Goal: Task Accomplishment & Management: Use online tool/utility

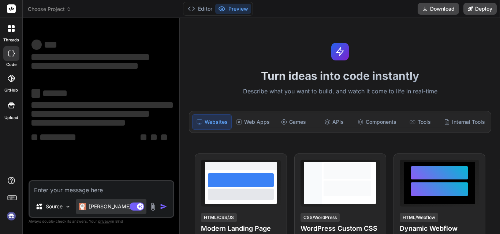
click at [105, 206] on p "[PERSON_NAME] 4 S.." at bounding box center [116, 206] width 55 height 7
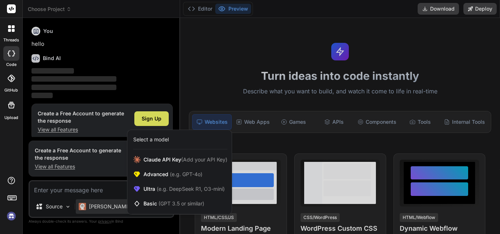
scroll to position [26, 0]
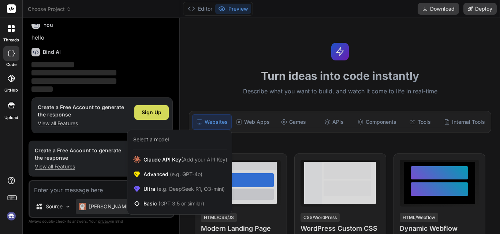
click at [105, 206] on div at bounding box center [250, 117] width 500 height 234
type textarea "x"
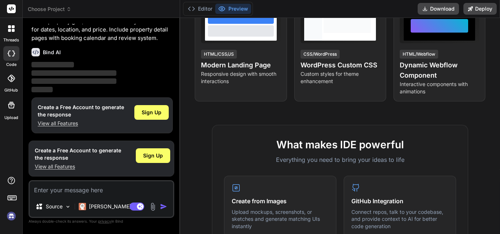
scroll to position [73, 0]
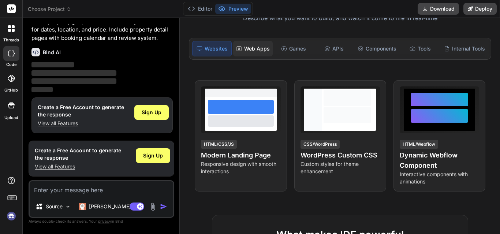
click at [260, 56] on div "Web Apps" at bounding box center [253, 48] width 40 height 15
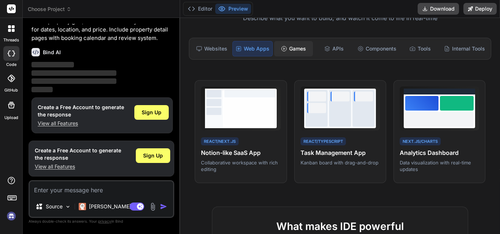
click at [302, 56] on div "Games" at bounding box center [293, 48] width 39 height 15
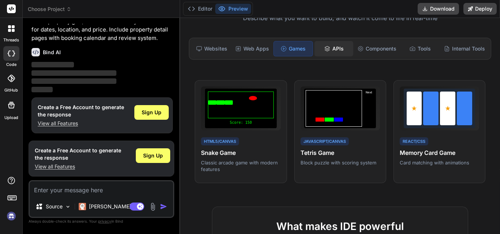
click at [329, 56] on div "APIs" at bounding box center [334, 48] width 39 height 15
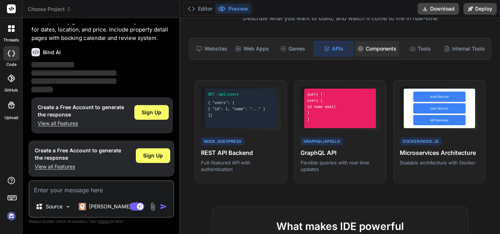
click at [357, 56] on div "Components" at bounding box center [377, 48] width 45 height 15
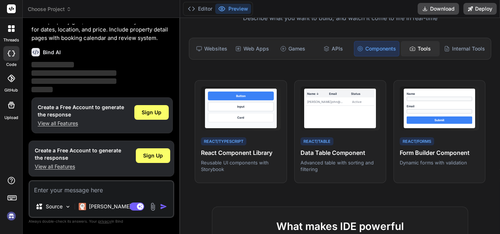
click at [418, 56] on div "Tools" at bounding box center [420, 48] width 39 height 15
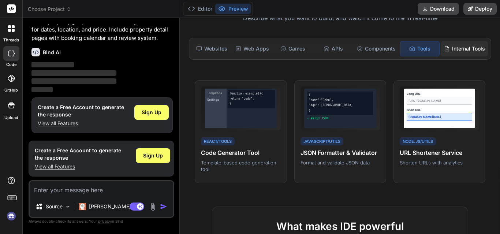
click at [453, 56] on div "Internal Tools" at bounding box center [464, 48] width 47 height 15
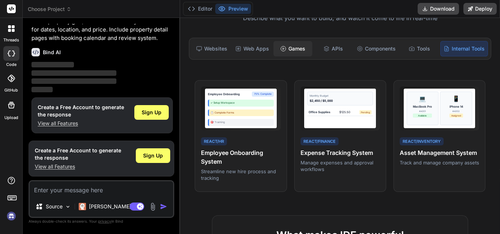
click at [285, 56] on div "Games" at bounding box center [292, 48] width 39 height 15
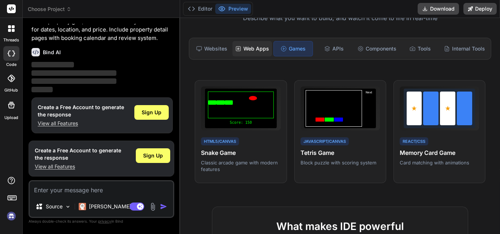
click at [262, 56] on div "Web Apps" at bounding box center [252, 48] width 40 height 15
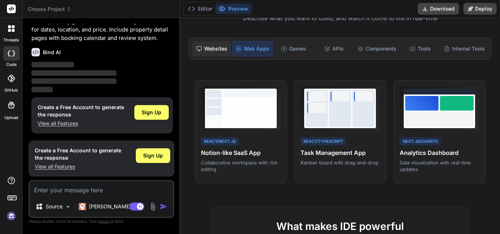
click at [224, 56] on div "Websites" at bounding box center [211, 48] width 39 height 15
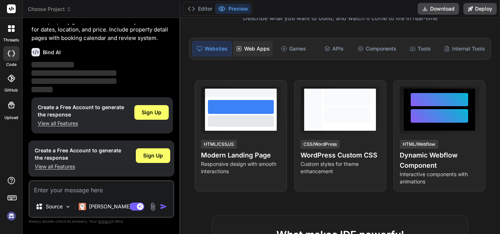
click at [246, 56] on div "Web Apps" at bounding box center [253, 48] width 40 height 15
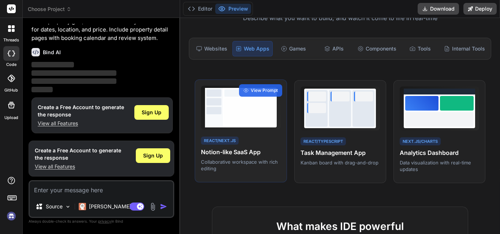
click at [247, 124] on div at bounding box center [249, 111] width 51 height 26
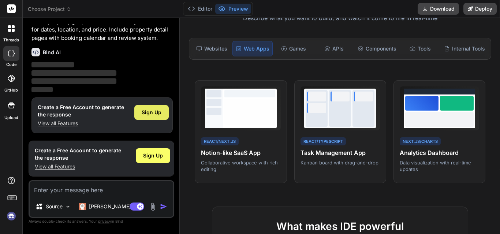
click at [146, 105] on div "Sign Up" at bounding box center [151, 112] width 34 height 15
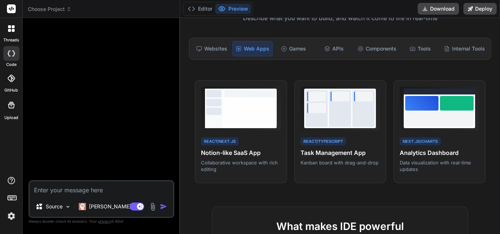
scroll to position [0, 0]
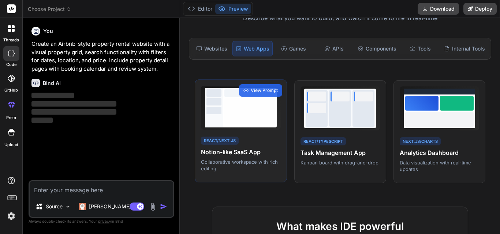
click at [262, 124] on div at bounding box center [249, 111] width 51 height 26
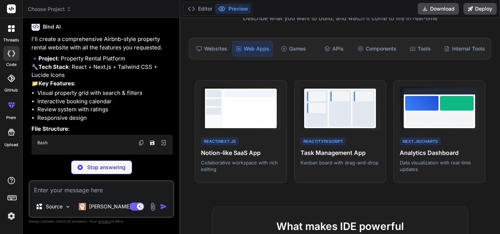
scroll to position [96, 0]
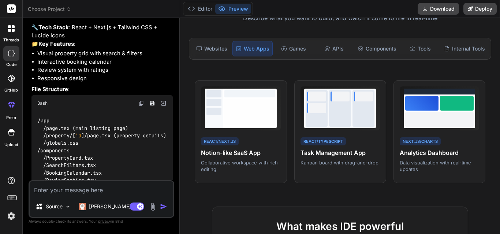
type textarea "x"
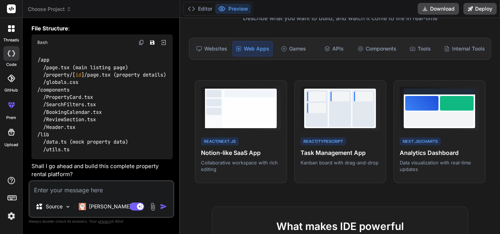
scroll to position [204, 0]
click at [115, 185] on textarea at bounding box center [102, 188] width 144 height 15
type textarea "y"
type textarea "x"
type textarea "ye"
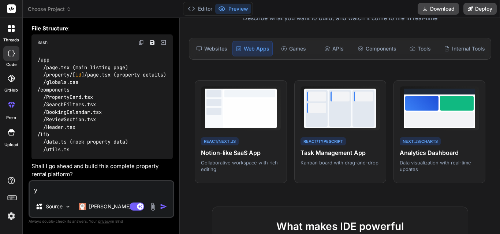
type textarea "x"
type textarea "yea"
type textarea "x"
type textarea "yeah"
type textarea "x"
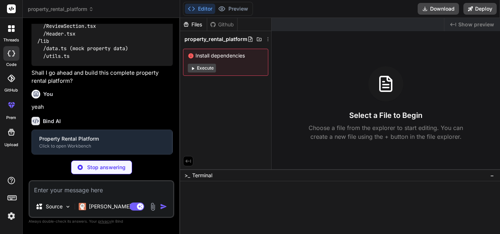
scroll to position [283, 0]
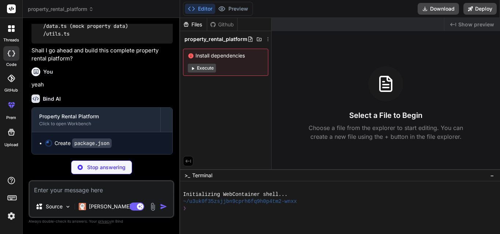
click at [205, 72] on button "Execute" at bounding box center [202, 68] width 28 height 9
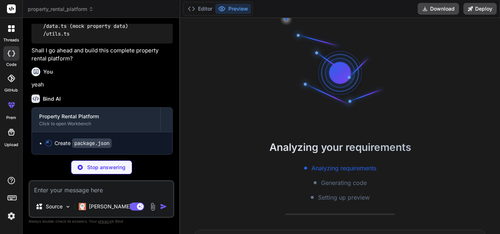
scroll to position [21, 0]
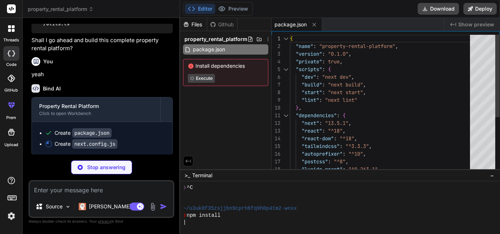
type textarea "x"
type textarea "module.exports = nextConfig"
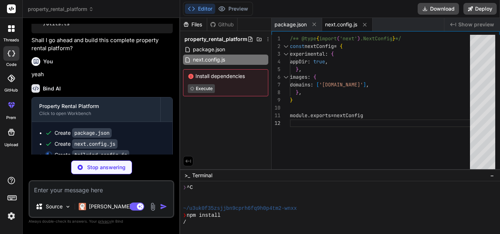
type textarea "x"
type textarea "primary: '#FF385C', secondary: '#00A699', }, }, }, plugins: [], }"
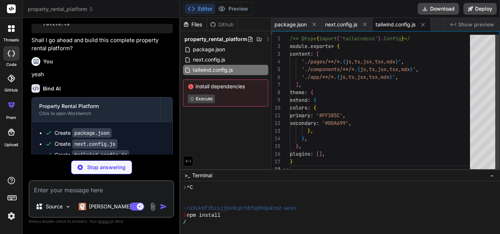
type textarea "x"
type textarea "module.exports = { plugins: { tailwindcss: {}, autoprefixer: {}, }, }"
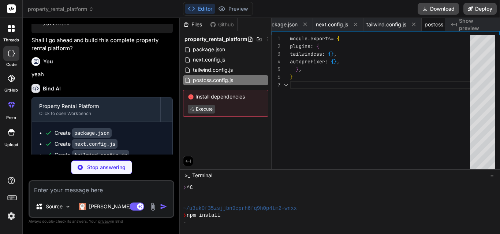
scroll to position [0, 71]
type textarea "x"
type textarea "} }"
click at [219, 27] on div "Github" at bounding box center [222, 24] width 30 height 7
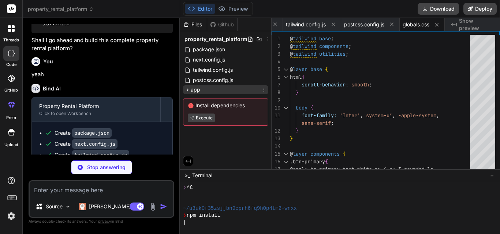
click at [191, 93] on span "app" at bounding box center [196, 89] width 10 height 7
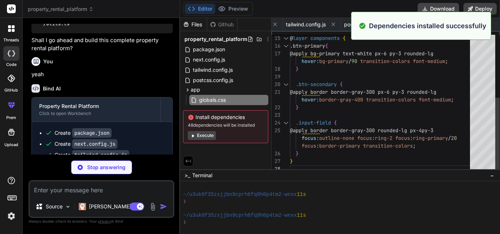
scroll to position [90, 0]
click at [212, 140] on button "Execute" at bounding box center [202, 135] width 28 height 9
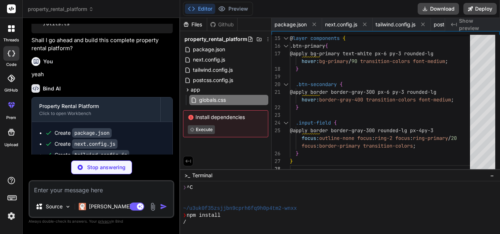
scroll to position [52, 0]
type textarea "x"
type textarea ""New York, NY", "Maui, Hawaii", "Boston, Massachusetts", "Scottsdale, Arizona" …"
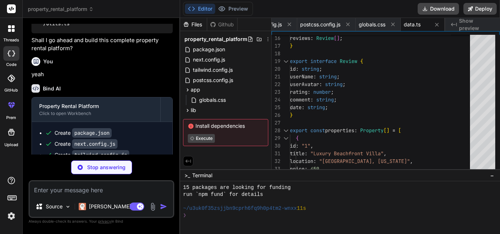
scroll to position [125, 0]
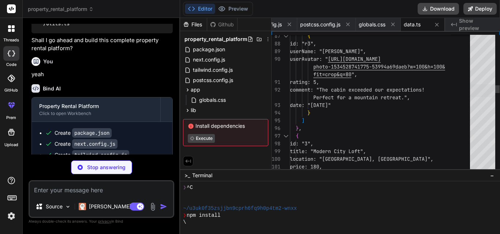
type textarea "x"
type textarea "} export function isInRange(date: Date, start: Date | null, end: Date | null): …"
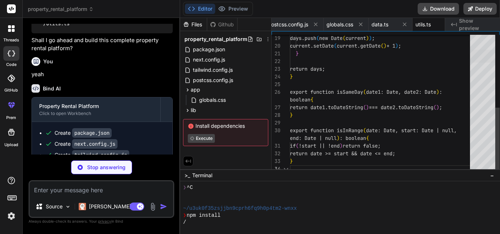
scroll to position [0, 210]
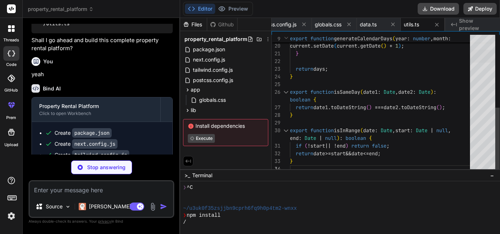
click at [478, 63] on div at bounding box center [482, 56] width 25 height 13
click at [486, 50] on div at bounding box center [482, 56] width 25 height 13
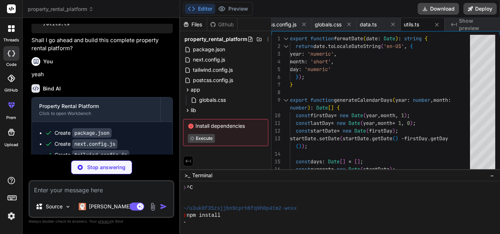
type textarea "x"
type textarea "); }"
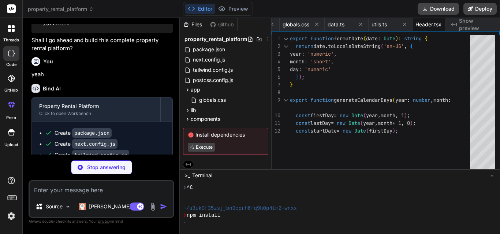
type textarea "x"
type textarea "</div> </div> ); }"
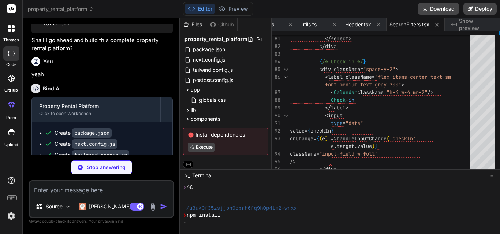
click at [116, 164] on p "Stop answering" at bounding box center [106, 167] width 38 height 7
type textarea "x"
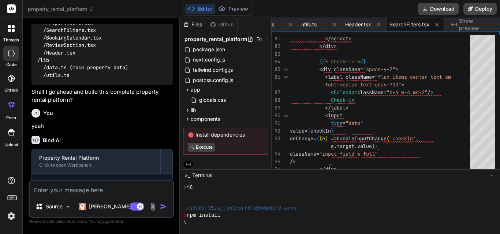
scroll to position [86, 0]
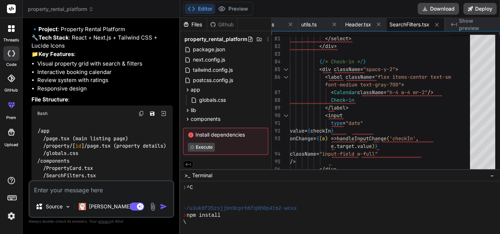
click at [14, 35] on div at bounding box center [11, 28] width 15 height 15
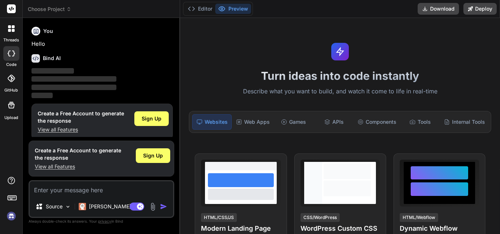
scroll to position [41, 0]
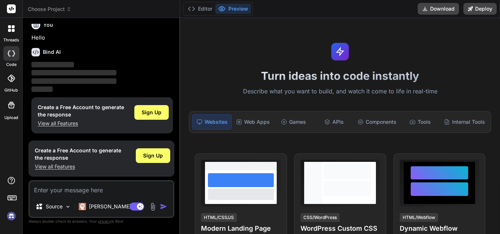
type textarea "x"
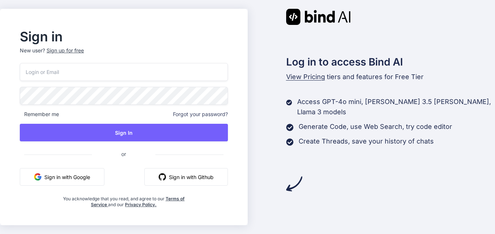
click at [94, 181] on button "Sign in with Google" at bounding box center [62, 177] width 85 height 18
click at [187, 174] on button "Sign in with Github" at bounding box center [185, 177] width 83 height 18
click at [187, 183] on button "Sign in with Github" at bounding box center [185, 177] width 83 height 18
click at [189, 180] on button "Sign in with Github" at bounding box center [185, 177] width 83 height 18
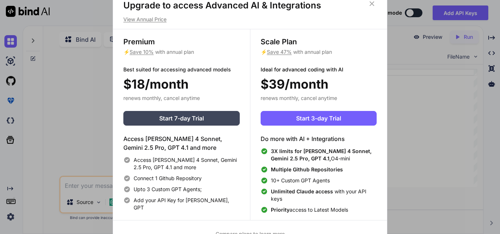
click at [370, 8] on icon at bounding box center [372, 4] width 8 height 8
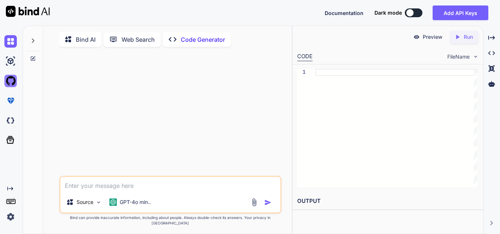
click at [11, 84] on img at bounding box center [10, 81] width 12 height 12
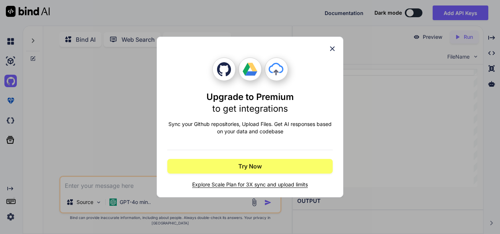
click at [334, 45] on icon at bounding box center [332, 49] width 8 height 8
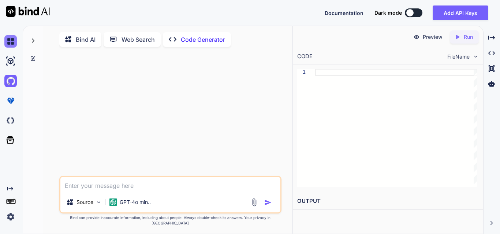
click at [6, 43] on img at bounding box center [10, 41] width 12 height 12
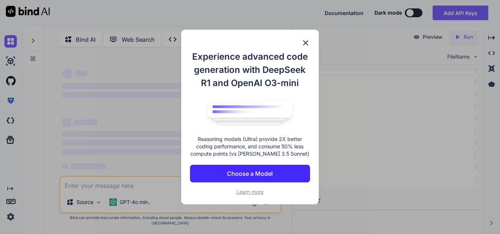
type textarea "x"
click at [253, 195] on span "Learn more" at bounding box center [250, 192] width 27 height 6
click at [268, 178] on p "Choose a Model" at bounding box center [250, 173] width 46 height 9
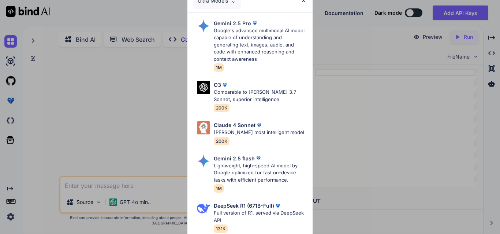
click at [301, 6] on div "Ultra Models" at bounding box center [249, 0] width 125 height 23
click at [304, 1] on img at bounding box center [304, 0] width 6 height 6
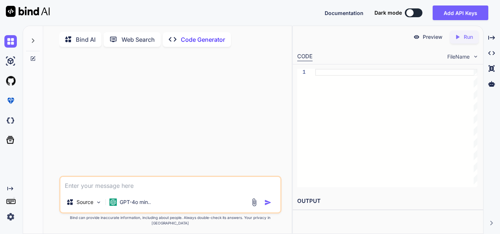
click at [186, 76] on div at bounding box center [171, 114] width 221 height 123
click at [406, 10] on div at bounding box center [409, 12] width 7 height 7
click at [409, 12] on div at bounding box center [409, 12] width 7 height 7
click at [413, 16] on button at bounding box center [414, 12] width 18 height 9
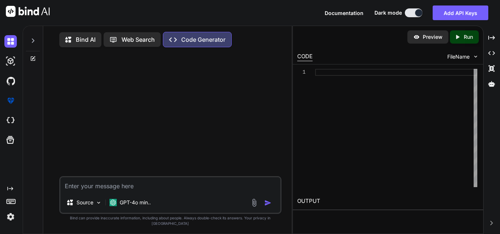
click at [134, 201] on div "Source GPT-4o min.." at bounding box center [170, 195] width 222 height 38
click at [146, 192] on textarea at bounding box center [170, 184] width 220 height 15
type textarea "faça um clone do Spotify"
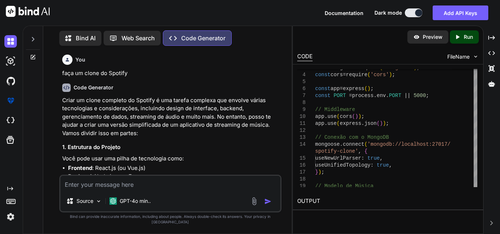
click at [106, 70] on div "You faça um clone do Spotify" at bounding box center [171, 65] width 218 height 26
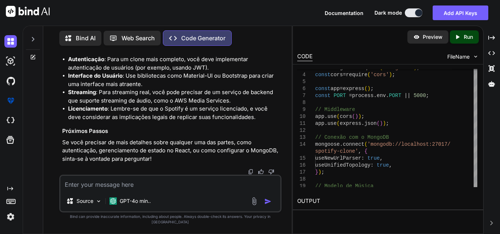
scroll to position [905, 0]
click at [176, 179] on textarea at bounding box center [170, 183] width 220 height 15
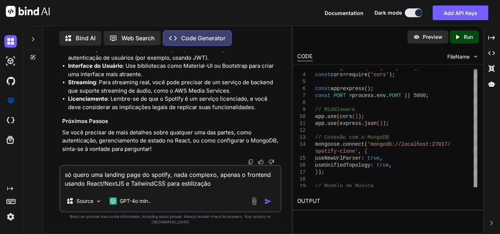
type textarea "só quero uma landing page do spotify, nada complexo, apenas o frontend usando R…"
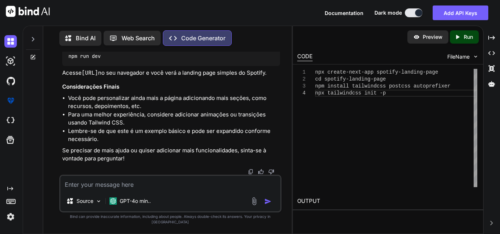
scroll to position [1864, 0]
drag, startPoint x: 103, startPoint y: 62, endPoint x: 152, endPoint y: 66, distance: 49.7
click at [98, 69] on code "http://localhost:3000" at bounding box center [90, 72] width 16 height 7
copy code "/localhost:3000"
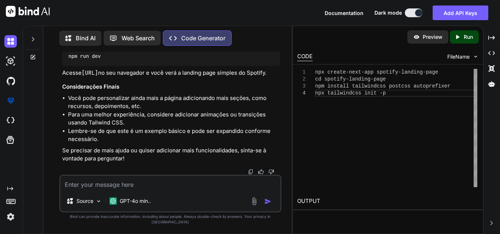
click at [189, 22] on h3 "5. Executando o Projeto" at bounding box center [171, 17] width 218 height 8
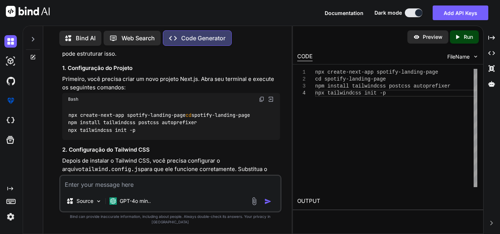
scroll to position [619, 0]
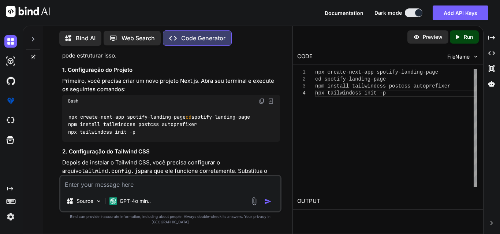
click at [423, 41] on p "Preview" at bounding box center [433, 36] width 20 height 7
click at [468, 40] on p "Run" at bounding box center [468, 36] width 9 height 7
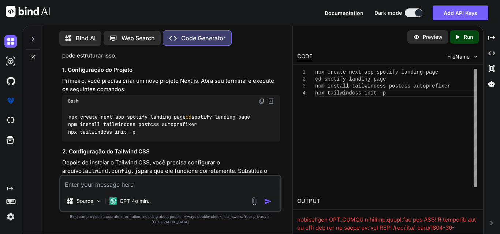
scroll to position [0, 0]
click at [383, 102] on div "npx create-next-app spotify-landing-page cd spotify-landing-page npm install ta…" at bounding box center [396, 128] width 162 height 118
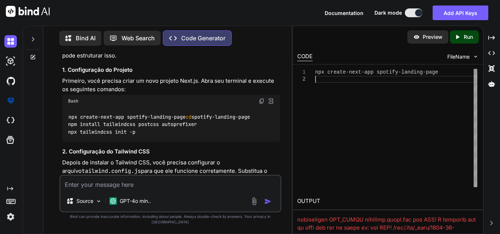
type textarea "npx create-next-app spotify-landing-page"
click at [423, 39] on p "Preview" at bounding box center [433, 36] width 20 height 7
click at [459, 44] on div "Created with Pixso. Run" at bounding box center [464, 36] width 29 height 13
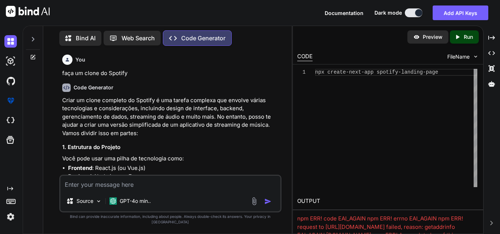
click at [380, 208] on h2 "OUTPUT" at bounding box center [388, 201] width 190 height 17
drag, startPoint x: 360, startPoint y: 192, endPoint x: 358, endPoint y: 157, distance: 34.5
click at [358, 159] on div "1 npx create-next-app spotify-landing-page npx create-next-app spotify-landing-…" at bounding box center [388, 128] width 190 height 128
click at [152, 34] on p "Web Search" at bounding box center [138, 38] width 33 height 9
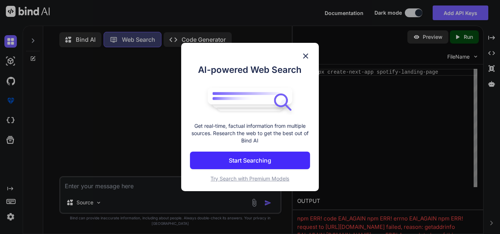
scroll to position [7, 0]
click at [303, 52] on img at bounding box center [305, 56] width 9 height 9
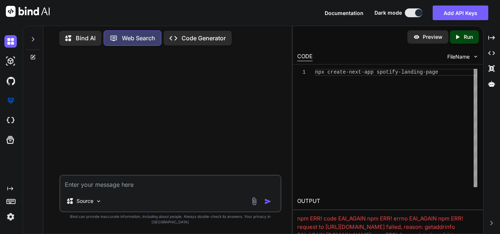
click at [220, 43] on div "Bind AI Web Search Created with Pixso. Code Generator" at bounding box center [170, 37] width 222 height 21
click at [220, 37] on p "Code Generator" at bounding box center [204, 38] width 44 height 9
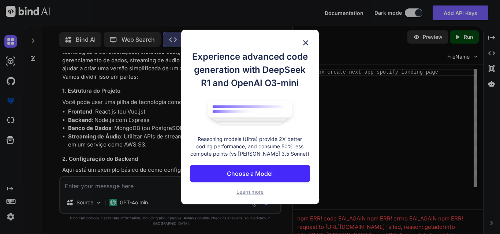
scroll to position [7, 0]
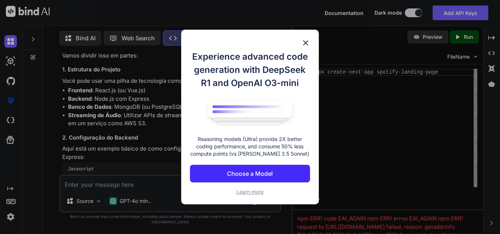
click at [305, 38] on img at bounding box center [305, 42] width 9 height 9
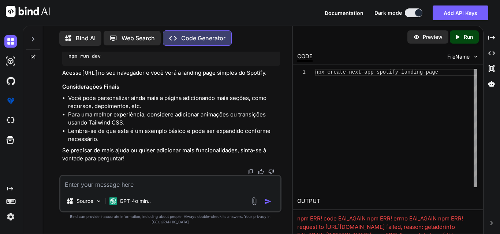
scroll to position [1864, 0]
click at [90, 34] on p "Bind AI" at bounding box center [86, 38] width 20 height 9
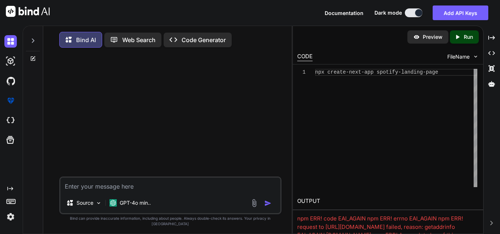
click at [198, 43] on p "Code Generator" at bounding box center [204, 40] width 44 height 9
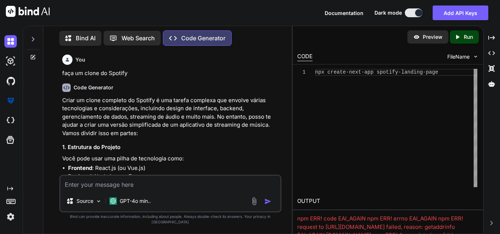
click at [36, 41] on div at bounding box center [33, 37] width 14 height 25
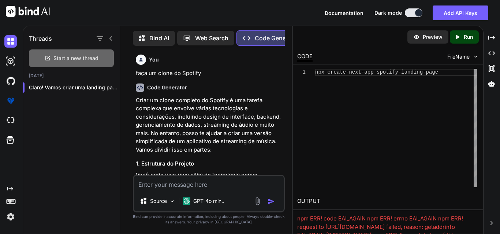
click at [63, 58] on span "Start a new thread" at bounding box center [75, 58] width 45 height 7
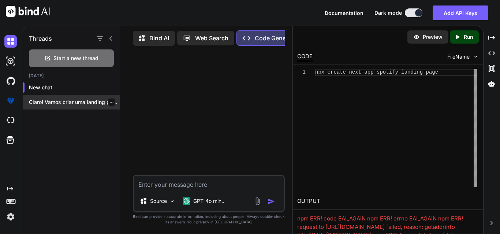
click at [110, 104] on icon "button" at bounding box center [111, 102] width 4 height 4
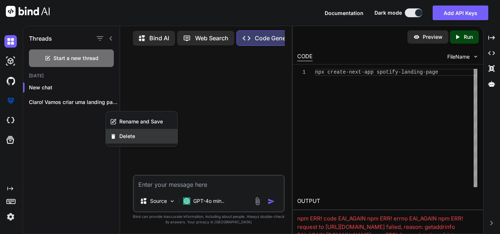
click at [129, 140] on span "Delete" at bounding box center [127, 136] width 16 height 7
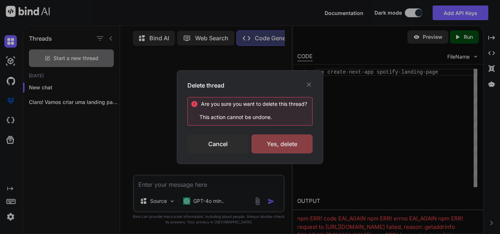
click at [274, 152] on div "Yes, delete" at bounding box center [282, 143] width 61 height 19
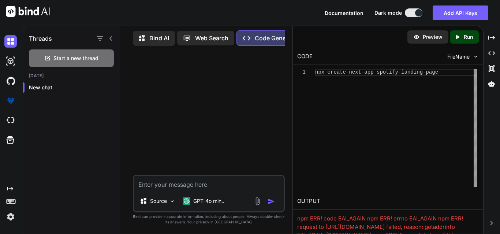
click at [111, 36] on icon at bounding box center [110, 38] width 3 height 4
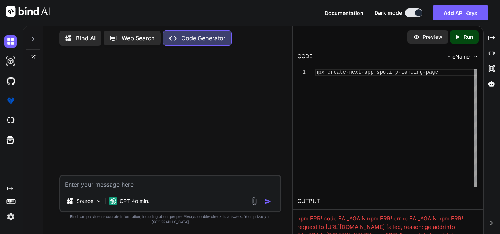
click at [21, 7] on img at bounding box center [28, 11] width 44 height 11
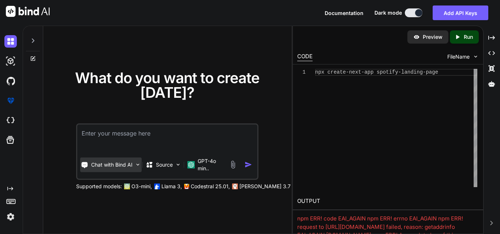
click at [131, 165] on p "Chat with Bind AI" at bounding box center [111, 164] width 41 height 7
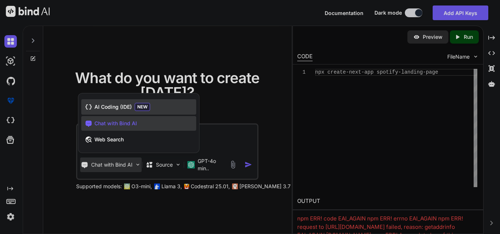
click at [132, 103] on span "AI Coding (IDE)" at bounding box center [112, 106] width 37 height 7
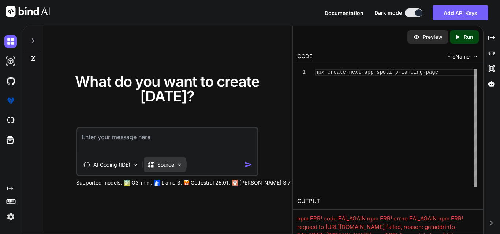
click at [168, 165] on p "Source" at bounding box center [165, 164] width 17 height 7
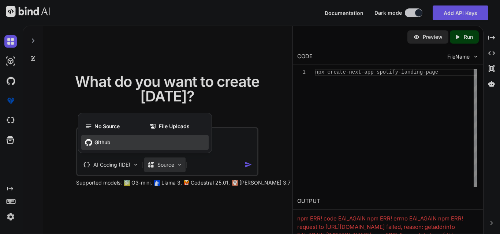
click at [108, 139] on span "Github" at bounding box center [102, 142] width 16 height 7
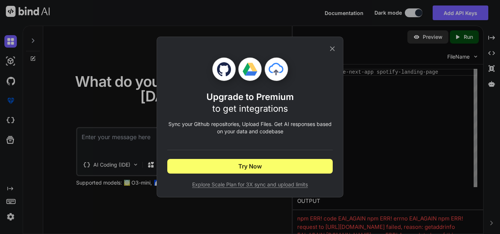
click at [325, 41] on div "Upgrade to Premium to get integrations Sync your Github repositories, Upload Fi…" at bounding box center [249, 117] width 165 height 160
click at [330, 46] on icon at bounding box center [332, 48] width 5 height 5
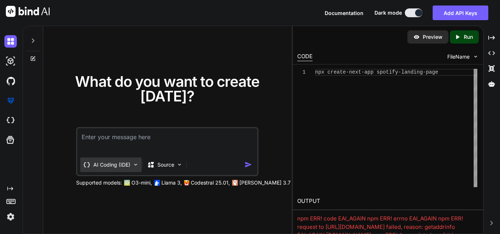
click at [124, 164] on p "AI Coding (IDE)" at bounding box center [111, 164] width 37 height 7
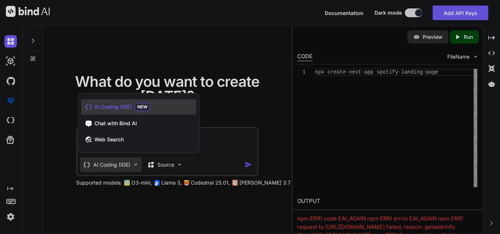
click at [124, 164] on div at bounding box center [250, 117] width 500 height 234
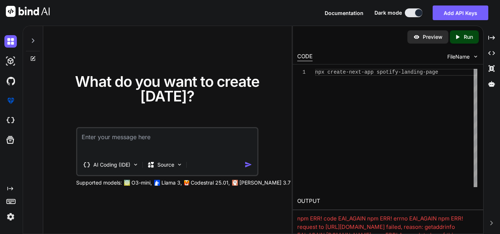
click at [160, 139] on textarea at bounding box center [167, 141] width 180 height 27
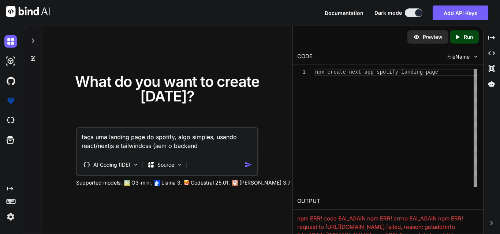
type textarea "faça uma landing page do spotify, algo simples, usando react/nextjs e tailwindc…"
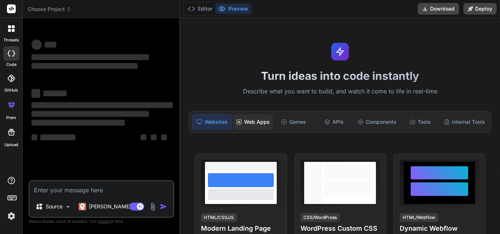
click at [269, 130] on div "Web Apps" at bounding box center [253, 121] width 40 height 15
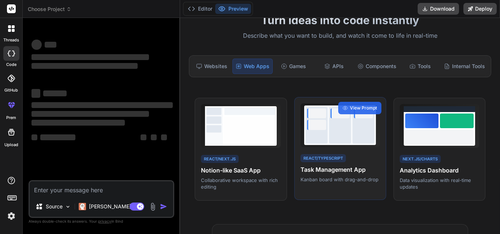
scroll to position [73, 0]
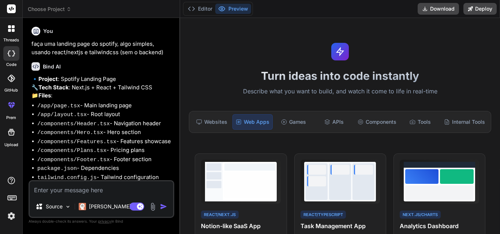
type textarea "x"
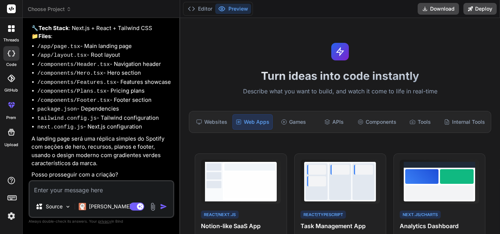
click at [118, 187] on textarea at bounding box center [102, 188] width 144 height 15
type textarea "s"
type textarea "x"
type textarea "si"
type textarea "x"
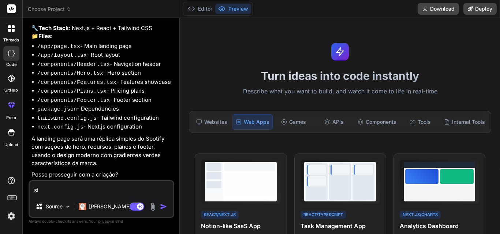
type textarea "sim"
type textarea "x"
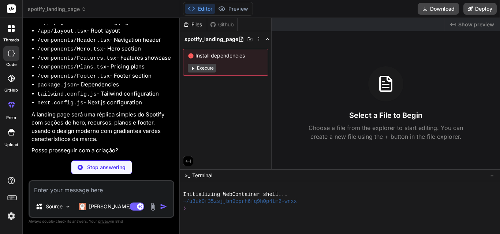
scroll to position [157, 0]
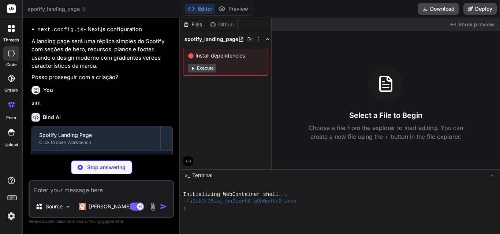
click at [207, 69] on button "Execute" at bounding box center [202, 68] width 28 height 9
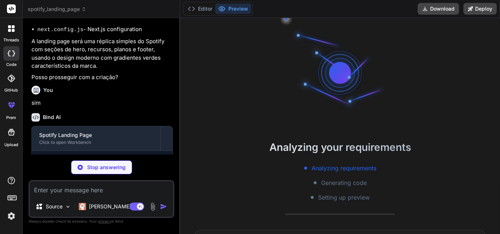
scroll to position [21, 0]
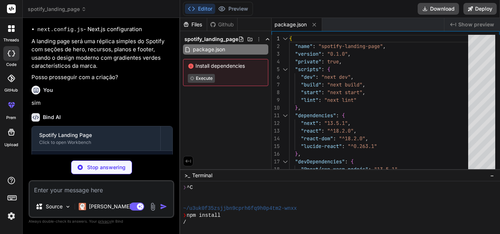
type textarea "x"
type textarea "/** @type {import('next').NextConfig} */ const nextConfig = { experimental: { r…"
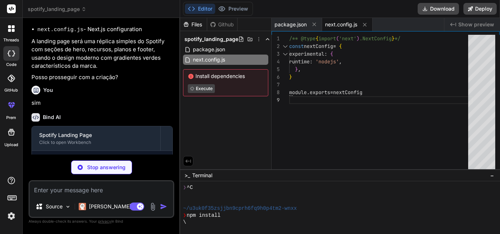
type textarea "x"
type textarea "'sans-serif'], } }, }, plugins: [], }"
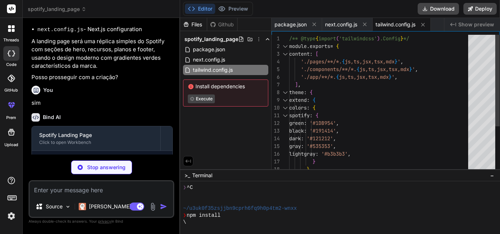
type textarea "x"
type textarea "module.exports = { plugins: { tailwindcss: {}, autoprefixer: {}, }, }"
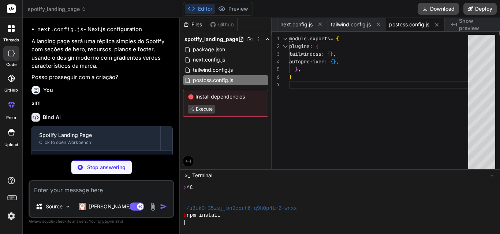
type textarea "x"
type textarea "body { background-color: #191414; color: white; }"
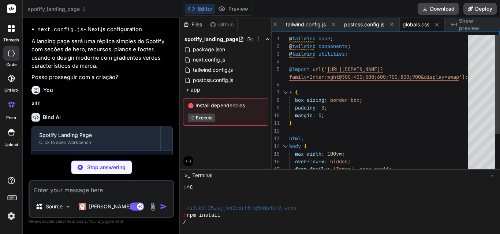
type textarea "x"
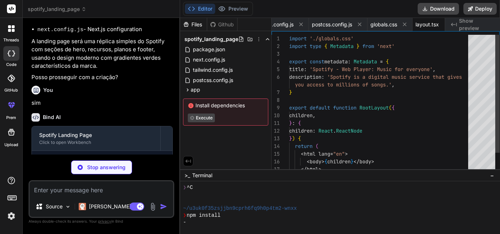
scroll to position [0, 168]
type textarea "x"
type textarea "<Hero /> <Features /> <Plans /> <Footer /> </main> ) }"
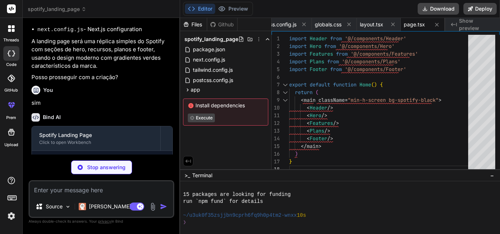
scroll to position [90, 0]
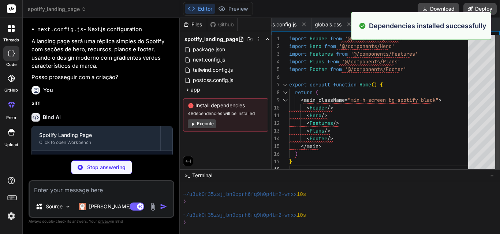
click at [330, 121] on div "import Header from '@/components/Header' import Hero from '@/components/Hero' i…" at bounding box center [380, 104] width 183 height 138
type textarea "x"
type textarea "import Header from '@/components/Header' import Hero from '@/components/Hero' i…"
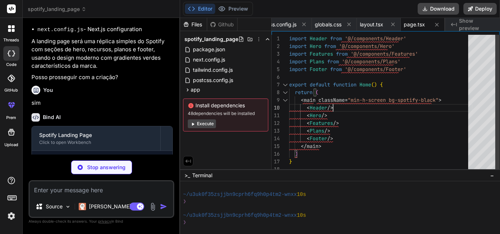
click at [358, 107] on div "import Header from '@/components/Header' import Hero from '@/components/Hero' i…" at bounding box center [380, 104] width 183 height 138
click at [212, 128] on button "Execute" at bounding box center [202, 123] width 28 height 9
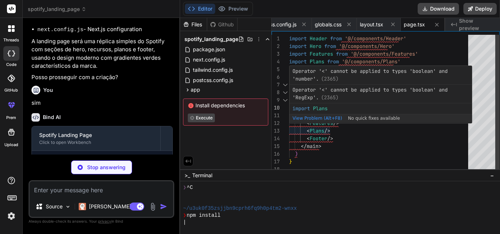
type textarea "x"
type textarea "</div> </div> )} </div> </header> ) }"
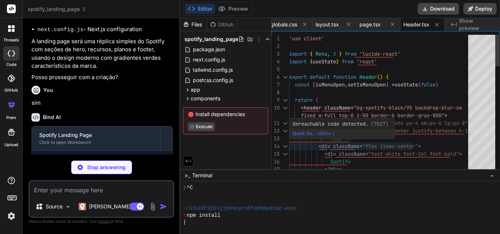
type textarea "x"
type textarea "className="w-full h-64 md:h-80 object-cover rounded-lg shadow-2xl" /> </div> </…"
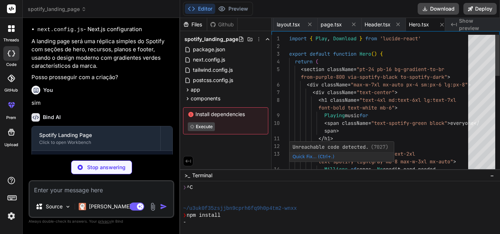
scroll to position [0, 305]
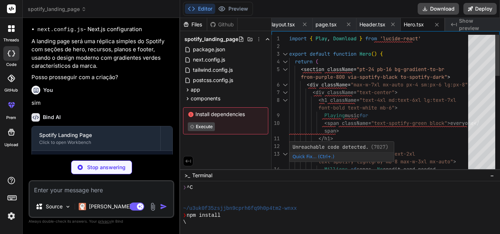
type textarea "x"
type textarea "}"
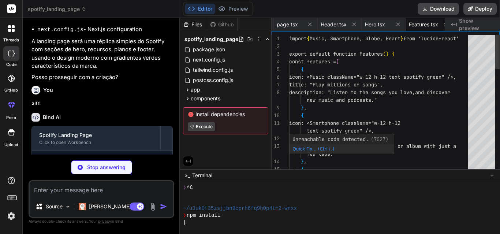
scroll to position [0, 358]
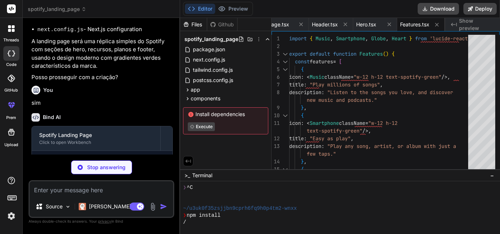
type textarea "x"
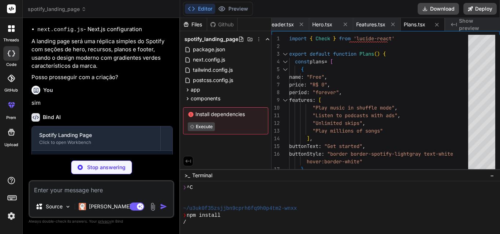
type textarea "x"
type textarea "</footer> ) }"
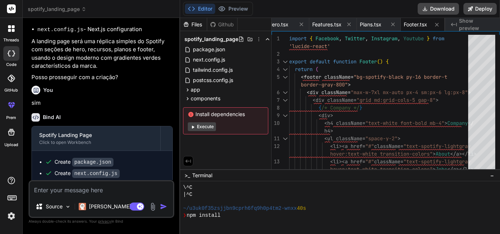
scroll to position [160, 0]
type textarea "x"
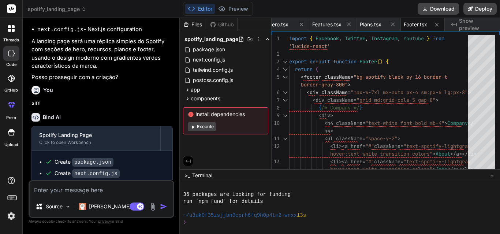
click at [318, 217] on div "~/u3uk0f35zsjjbn9cprh6fq9h0p4tm2-wnxx 13s" at bounding box center [337, 215] width 308 height 7
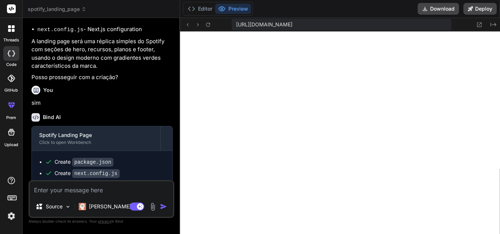
scroll to position [619, 0]
click at [199, 8] on button "Editor" at bounding box center [200, 9] width 30 height 10
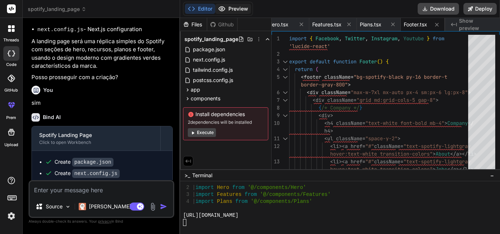
click at [251, 9] on button "Preview" at bounding box center [233, 9] width 36 height 10
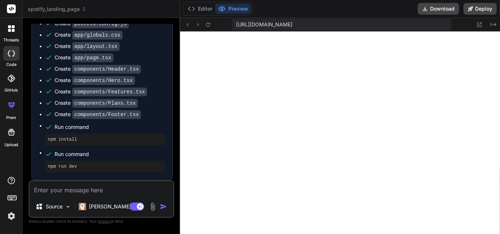
scroll to position [675, 0]
click at [205, 8] on button "Editor" at bounding box center [200, 9] width 30 height 10
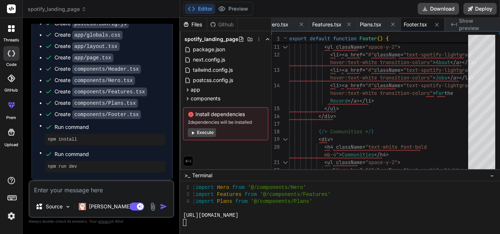
click at [201, 137] on button "Execute" at bounding box center [202, 132] width 28 height 9
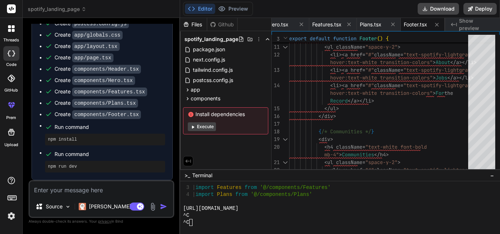
type textarea "x"
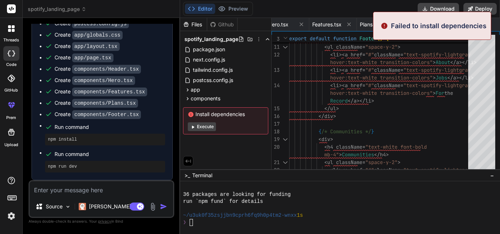
scroll to position [1718, 0]
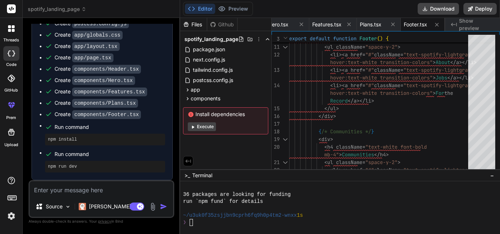
click at [289, 204] on div "run `npm fund` for details" at bounding box center [337, 201] width 308 height 7
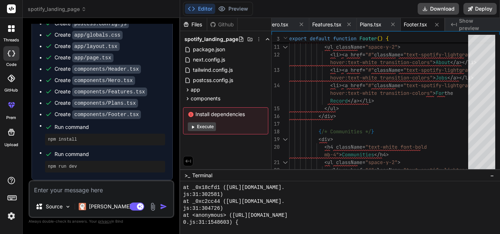
scroll to position [1529, 0]
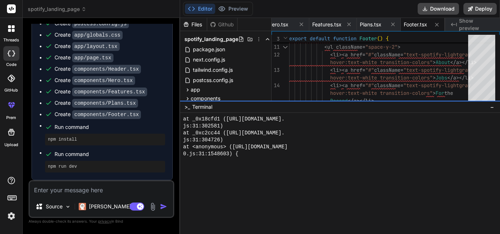
drag, startPoint x: 260, startPoint y: 169, endPoint x: 263, endPoint y: 97, distance: 71.8
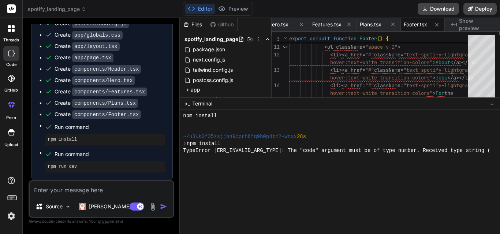
scroll to position [724, 0]
click at [264, 127] on div at bounding box center [337, 129] width 308 height 7
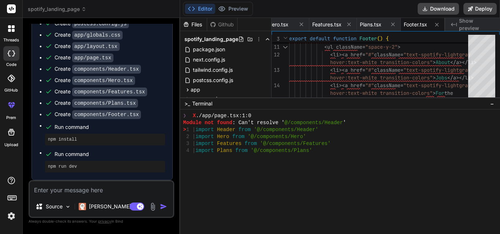
scroll to position [1951, 0]
click at [98, 185] on textarea at bounding box center [102, 188] width 144 height 15
type textarea "c"
type textarea "x"
type textarea "co"
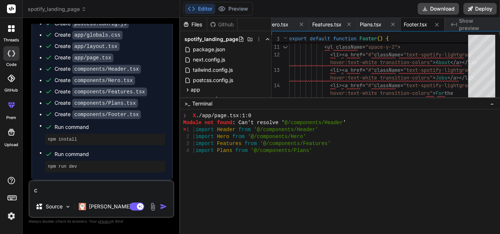
type textarea "x"
type textarea "cor"
type textarea "x"
type textarea "corr"
type textarea "x"
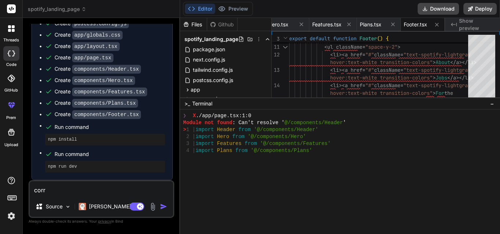
type textarea "corri"
type textarea "x"
type textarea "corrij"
type textarea "x"
type textarea "corrija"
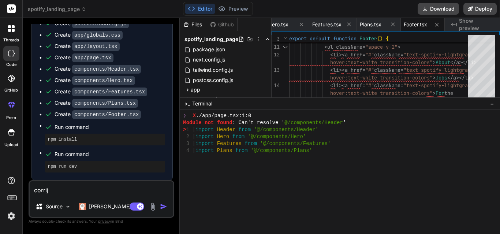
type textarea "x"
type textarea "corrija"
type textarea "x"
type textarea "corrija o"
type textarea "x"
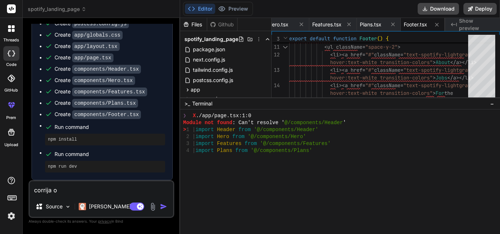
type textarea "corrija os"
type textarea "x"
type textarea "corrija os"
type textarea "x"
type textarea "corrija os e"
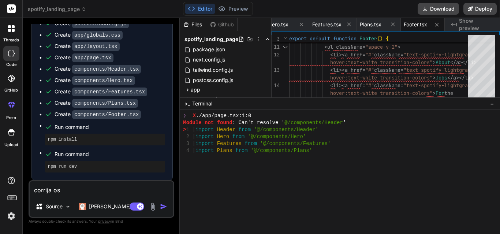
type textarea "x"
type textarea "corrija os er"
type textarea "x"
type textarea "corrija os err"
type textarea "x"
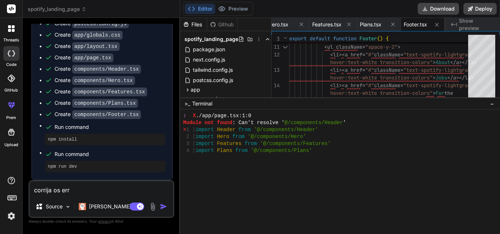
type textarea "corrija os erro"
type textarea "x"
type textarea "corrija os erros"
type textarea "x"
type textarea "corrija os erros"
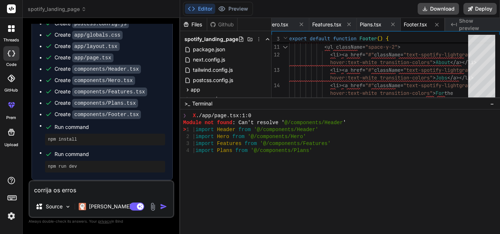
type textarea "x"
type textarea "corrija os erros e"
type textarea "x"
type textarea "corrija os erros ex"
type textarea "x"
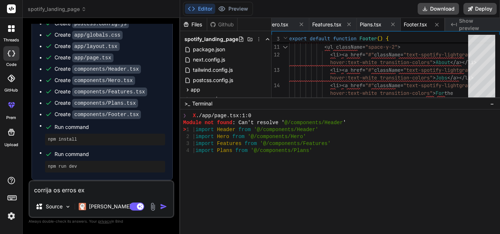
type textarea "corrija os erros exi"
type textarea "x"
type textarea "corrija os erros exis"
type textarea "x"
type textarea "corrija os erros exist"
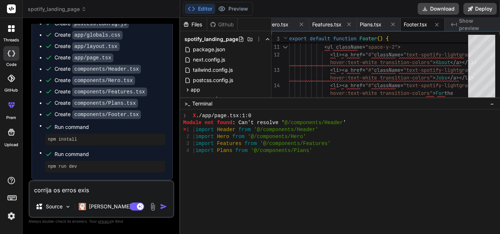
type textarea "x"
type textarea "corrija os erros existe"
type textarea "x"
type textarea "corrija os erros existen"
type textarea "x"
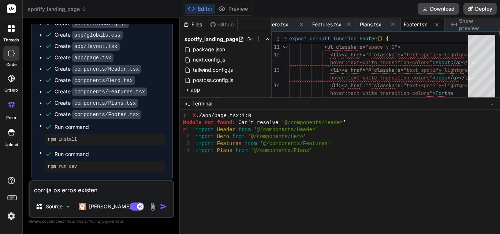
type textarea "corrija os erros existent"
type textarea "x"
type textarea "corrija os erros existente"
type textarea "x"
type textarea "corrija os erros existentes"
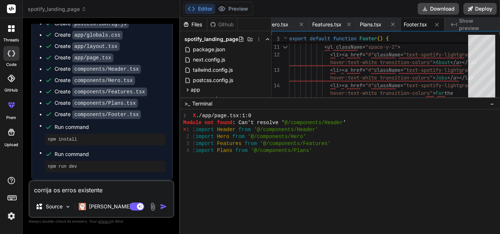
type textarea "x"
type textarea "corrija os erros existentes,"
type textarea "x"
type textarea "corrija os erros existentes,"
type textarea "x"
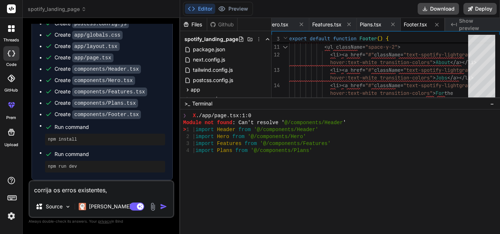
type textarea "corrija os erros existentes, q"
type textarea "x"
type textarea "corrija os erros existentes, qu"
type textarea "x"
type textarea "corrija os erros existentes, que"
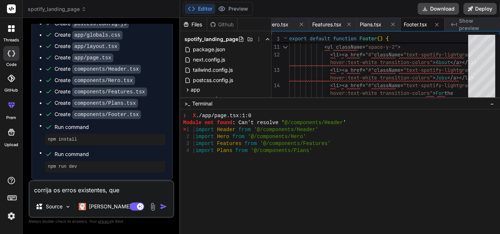
type textarea "x"
type textarea "corrija os erros existentes, que"
type textarea "x"
type textarea "corrija os erros existentes, que s"
type textarea "x"
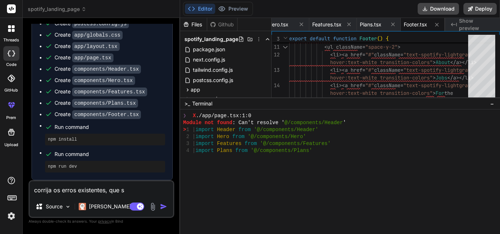
type textarea "corrija os erros existentes, que sã"
type textarea "x"
type textarea "corrija os erros existentes, que são"
type textarea "x"
type textarea "corrija os erros existentes, que são"
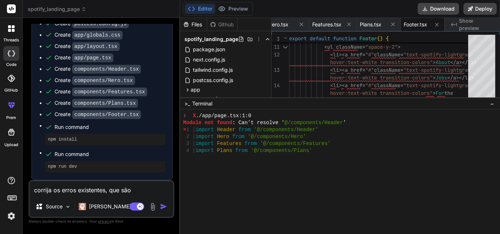
type textarea "x"
type textarea "corrija os erros existentes, que são m"
type textarea "x"
type textarea "corrija os erros existentes, que são mu"
type textarea "x"
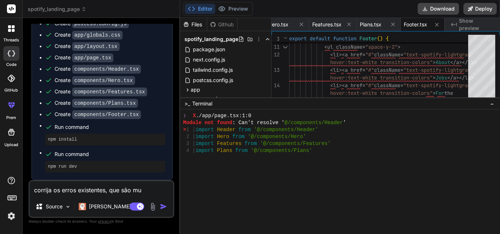
type textarea "corrija os erros existentes, que são mui"
type textarea "x"
type textarea "corrija os erros existentes, que são muit"
type textarea "x"
type textarea "corrija os erros existentes, que são muito"
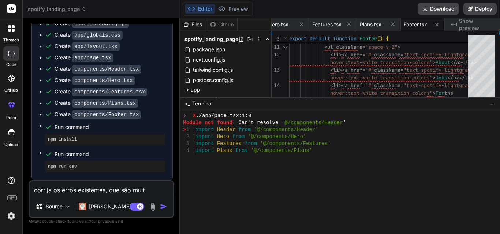
type textarea "x"
type textarea "corrija os erros existentes, que são muitos"
type textarea "x"
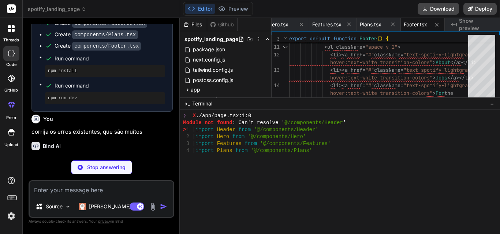
scroll to position [450, 0]
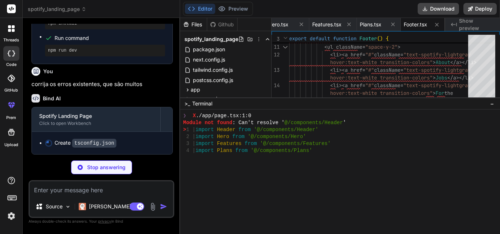
type textarea "x"
type textarea ""baseUrl": ".", "paths": { "@/*": ["./*"] } }, "include": ["next-env.d.ts", "**…"
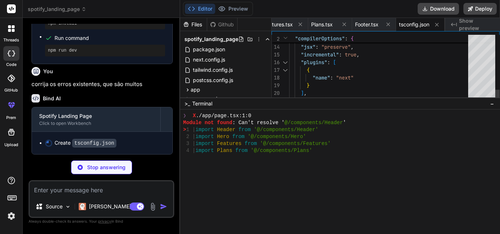
scroll to position [1948, 0]
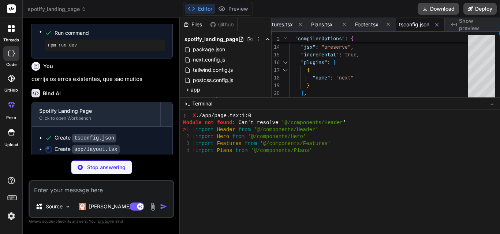
type textarea "x"
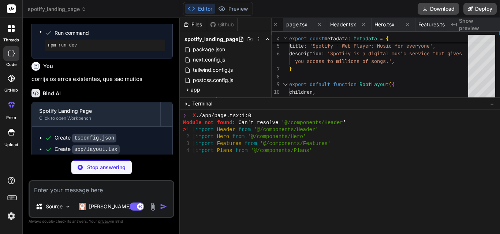
type textarea "x"
type textarea "<Hero /> <Features /> <Plans /> <Footer /> </main> ) }"
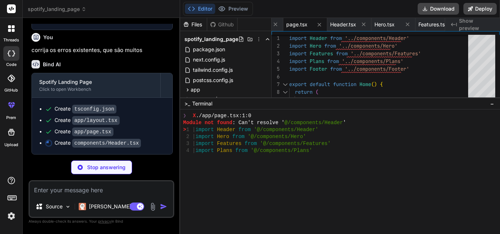
scroll to position [536, 0]
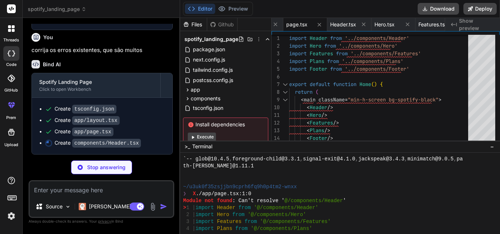
type textarea "x"
type textarea "}"
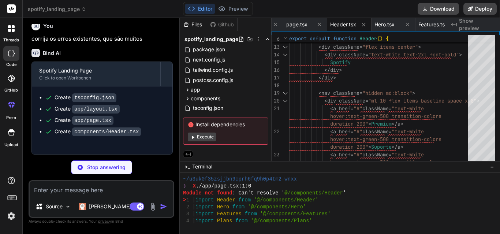
drag, startPoint x: 281, startPoint y: 97, endPoint x: 295, endPoint y: 160, distance: 64.7
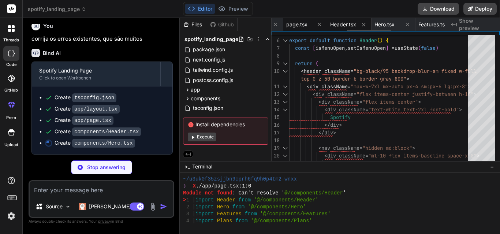
type textarea "x"
click at [308, 25] on span "page.tsx" at bounding box center [296, 24] width 21 height 7
type textarea "<Hero /> <Features /> <Plans /> <Footer /> </main> ) }"
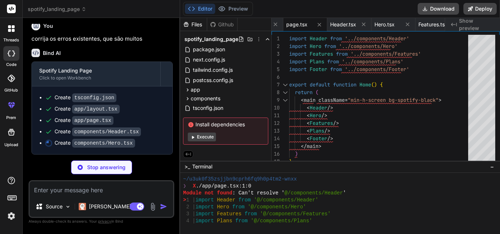
type textarea "x"
type textarea "rounded-lg shadow-2xl" /> </div> </div> </div> </section> ) }"
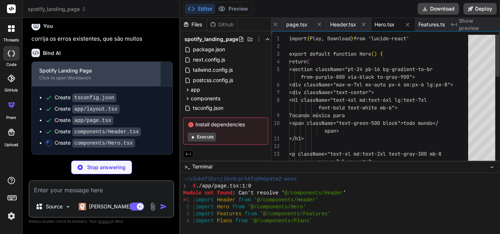
scroll to position [0, 305]
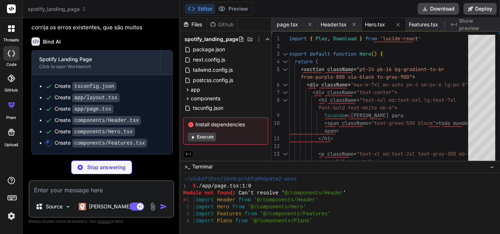
click at [19, 61] on div at bounding box center [11, 53] width 16 height 15
click at [7, 36] on div at bounding box center [11, 28] width 15 height 15
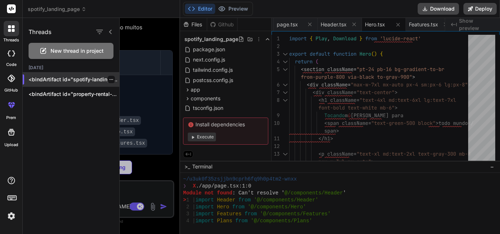
click at [109, 82] on icon "button" at bounding box center [111, 79] width 4 height 4
click at [9, 72] on div "GitHub" at bounding box center [11, 80] width 22 height 26
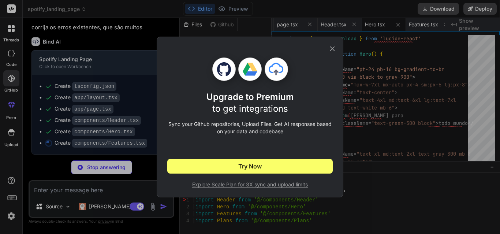
click at [5, 59] on div "Upgrade to Premium to get integrations Sync your Github repositories, Upload Fi…" at bounding box center [250, 117] width 500 height 234
type textarea "x"
type textarea "</p> </div> ))} </div> </div> </section> ) }"
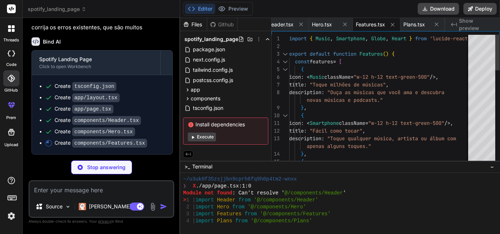
click at [10, 59] on div at bounding box center [11, 53] width 16 height 15
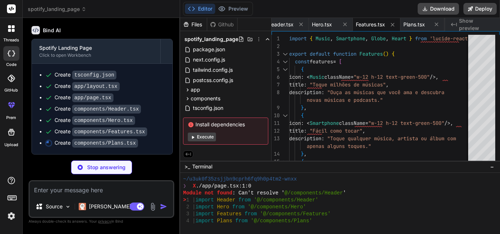
click at [15, 60] on div at bounding box center [11, 53] width 16 height 15
click at [12, 56] on icon at bounding box center [11, 54] width 7 height 6
click at [7, 31] on div at bounding box center [11, 28] width 15 height 15
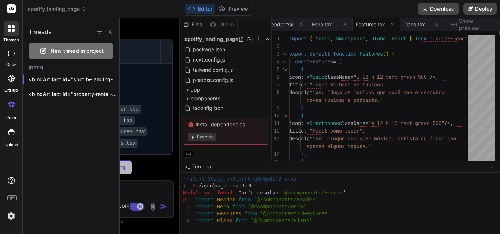
click at [13, 56] on icon at bounding box center [13, 54] width 3 height 6
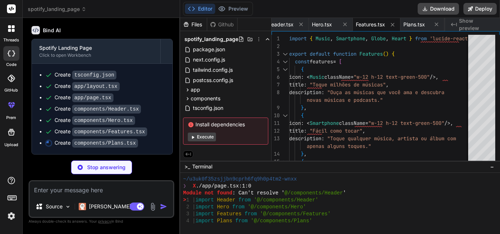
click at [10, 38] on div "threads" at bounding box center [11, 30] width 22 height 25
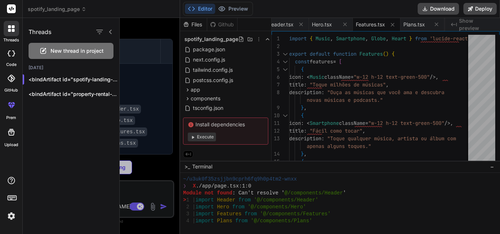
click at [66, 55] on span "New thread in project" at bounding box center [77, 50] width 53 height 7
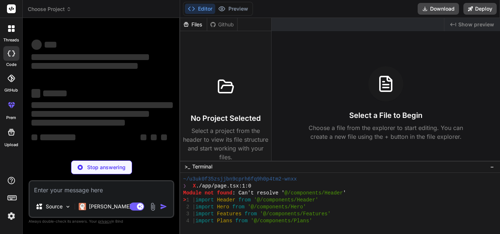
scroll to position [0, 0]
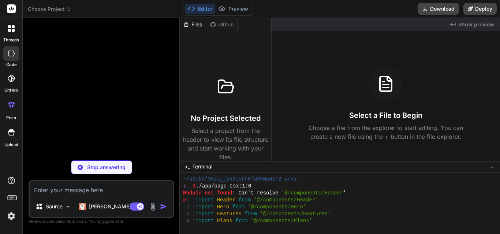
click at [492, 168] on span "−" at bounding box center [492, 166] width 4 height 7
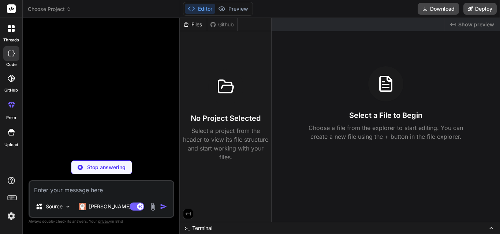
click at [223, 25] on div "Github" at bounding box center [222, 24] width 30 height 7
click at [196, 22] on div "Files" at bounding box center [193, 24] width 27 height 7
type textarea "x"
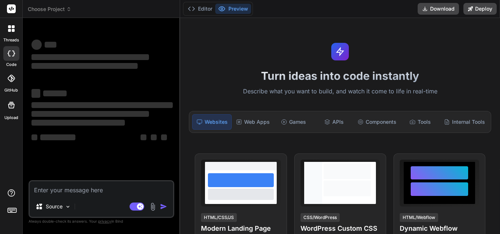
scroll to position [73, 0]
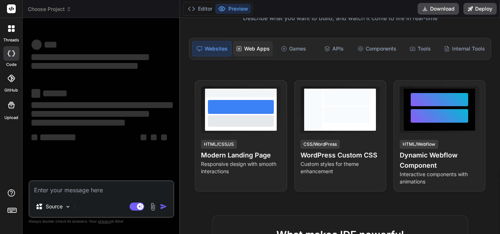
click at [249, 56] on div "Web Apps" at bounding box center [253, 48] width 40 height 15
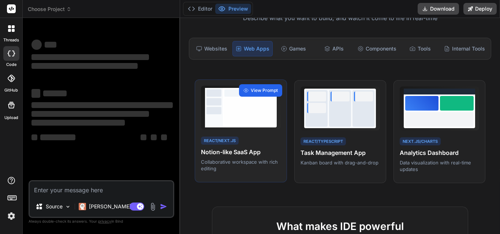
click at [262, 94] on span "View Prompt" at bounding box center [264, 90] width 27 height 7
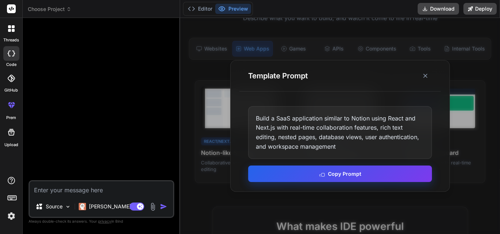
click at [357, 174] on button "Copy Prompt" at bounding box center [340, 173] width 184 height 16
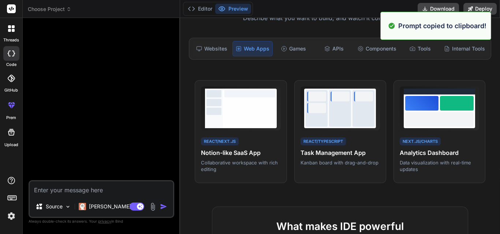
click at [129, 187] on textarea at bounding box center [102, 188] width 144 height 15
paste textarea "Build a SaaS application similar to Notion using React and Next.js with real-ti…"
type textarea "x"
type textarea "Build a SaaS application similar to Notion using React and Next.js with real-ti…"
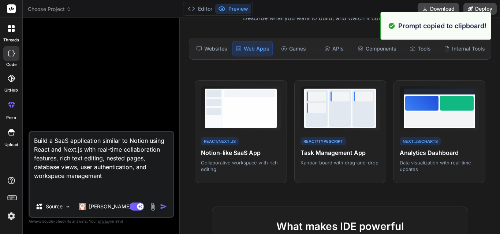
type textarea "x"
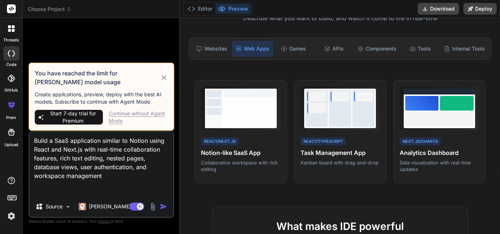
type textarea "Build a SaaS application similar to Notion using React and Next.js with real-ti…"
click at [163, 204] on img "button" at bounding box center [163, 206] width 7 height 7
click at [142, 110] on div "Continue without Agent Mode" at bounding box center [138, 117] width 59 height 15
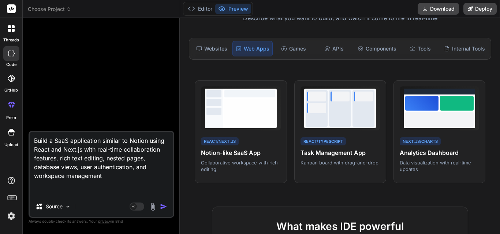
click at [158, 206] on div "Agent Mode. When this toggle is activated, AI automatically makes decisions, re…" at bounding box center [149, 206] width 42 height 9
click at [163, 205] on img "button" at bounding box center [163, 206] width 7 height 7
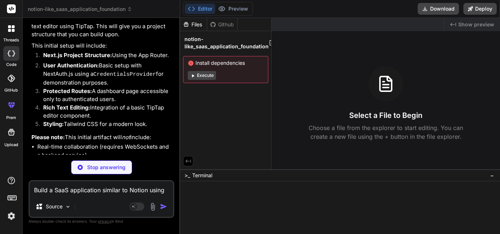
scroll to position [290, 0]
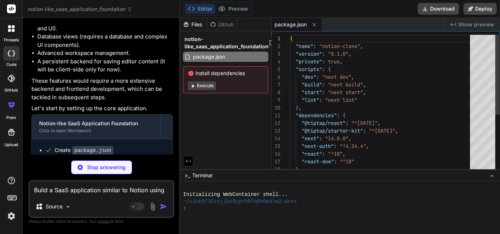
type textarea "x"
type textarea "/** @type {import('next').NextConfig} */ const nextConfig = { experimental: { s…"
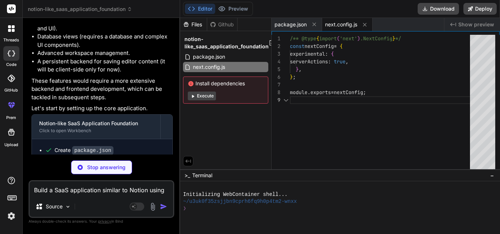
type textarea "x"
type textarea "module.exports = { plugins: { tailwindcss: {}, autoprefixer: {}, }, };"
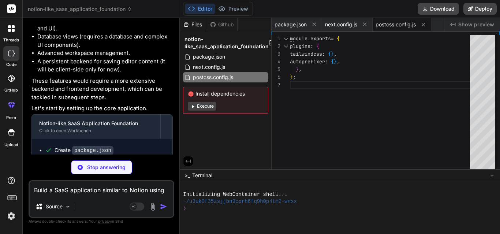
type textarea "x"
type textarea "}; export default config;"
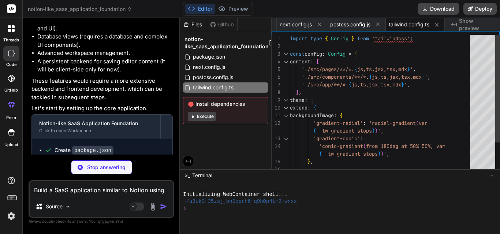
type textarea "x"
type textarea "overflow-x: auto; } .ProseMirror pre code { background: none; color: inherit; f…"
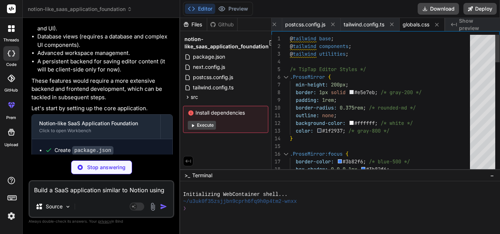
type textarea "x"
type textarea "{children} </main> </div> </SessionProvider> </body> </html> ); }"
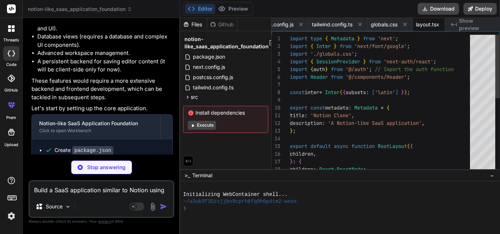
scroll to position [0, 168]
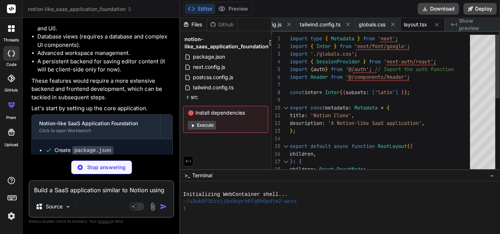
type textarea "x"
type textarea "</div> ); }"
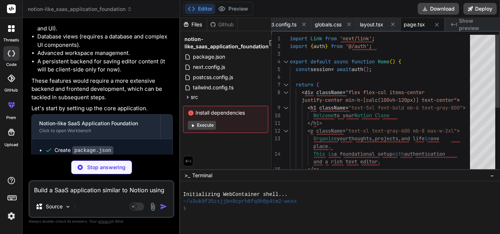
type textarea "x"
type textarea "); }"
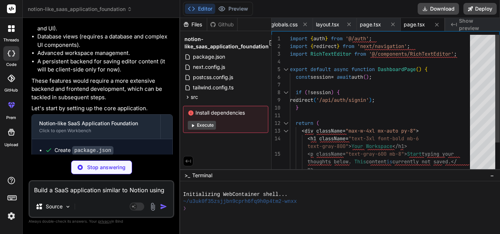
type textarea "x"
type textarea "const handler = NextAuth(authOptions); export { handler as GET, handler as POST…"
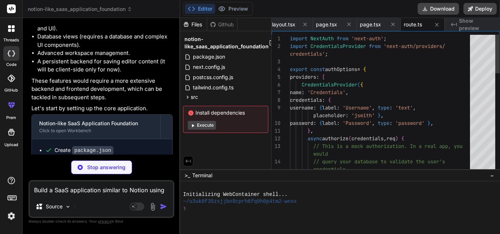
type textarea "x"
type textarea "import { authOptions } from '@/app/api/auth/[...nextauth]/route'; import { getS…"
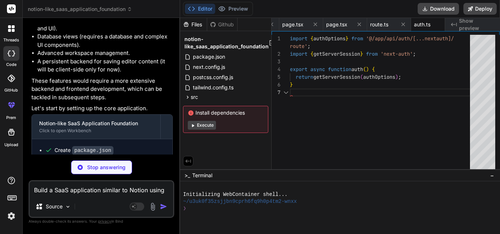
scroll to position [0, 344]
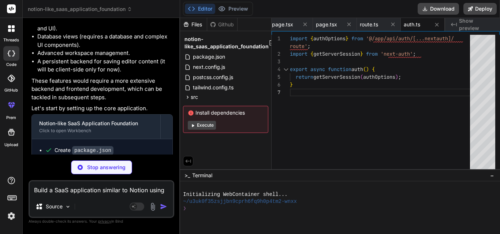
type textarea "x"
type textarea ")} </> )} </nav> </div> </header> ); }"
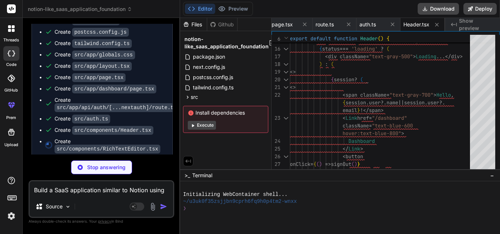
scroll to position [484, 0]
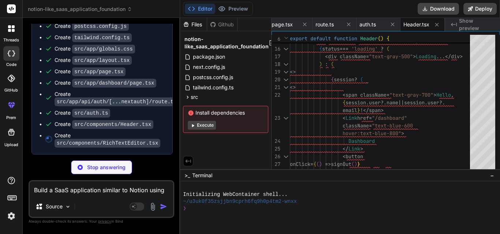
type textarea "x"
type textarea "</div> )} <EditorContent editor={editor} /> </div> ); }; export default RichTex…"
type textarea "x"
type textarea "NEXTAUTH_SECRET="YOUR_VERY_SECRET_KEY_HERE" # Generate a strong secret: openssl…"
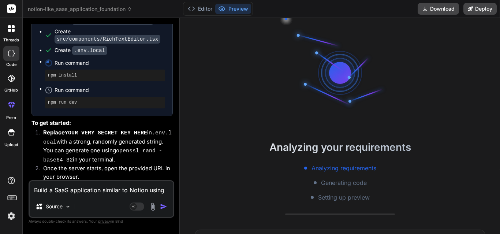
scroll to position [557, 0]
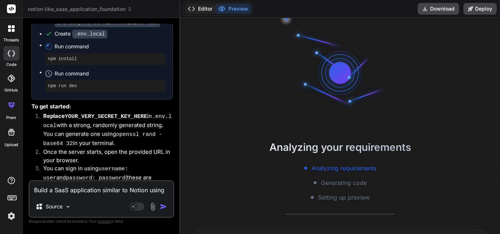
click at [205, 10] on button "Editor" at bounding box center [200, 9] width 30 height 10
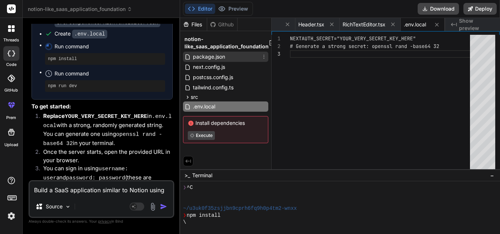
scroll to position [7, 0]
click at [226, 12] on icon at bounding box center [221, 8] width 7 height 7
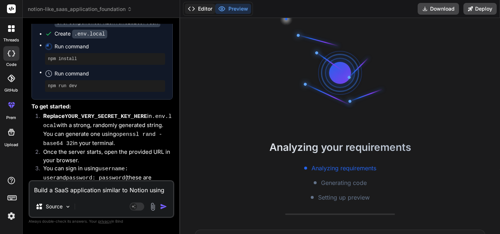
click at [203, 5] on button "Editor" at bounding box center [200, 9] width 30 height 10
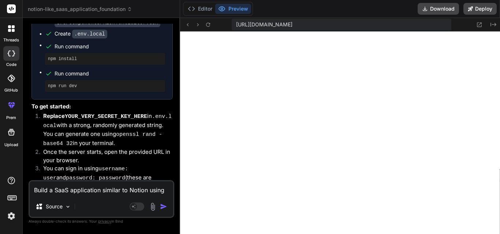
scroll to position [320, 0]
click at [200, 9] on button "Editor" at bounding box center [200, 9] width 30 height 10
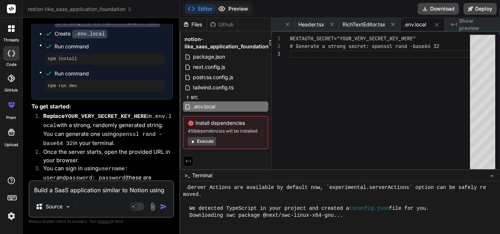
click at [231, 7] on button "Preview" at bounding box center [233, 9] width 36 height 10
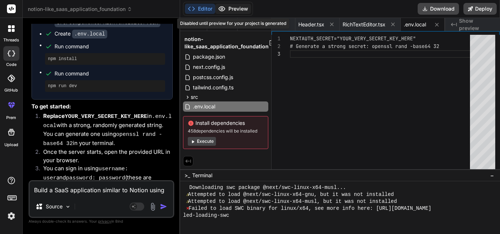
scroll to position [376, 0]
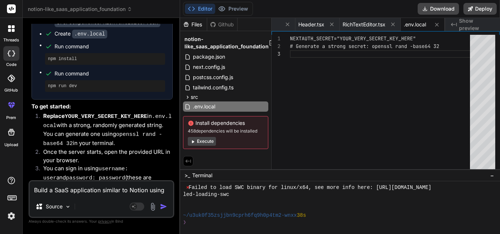
click at [210, 146] on button "Execute" at bounding box center [202, 141] width 28 height 9
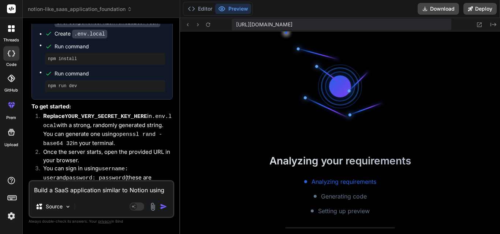
scroll to position [633, 0]
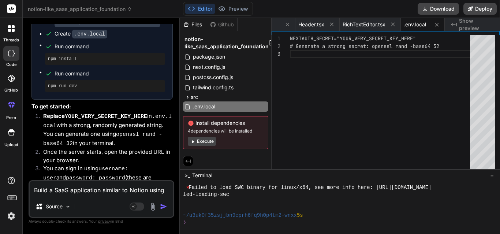
click at [214, 146] on button "Execute" at bounding box center [202, 141] width 28 height 9
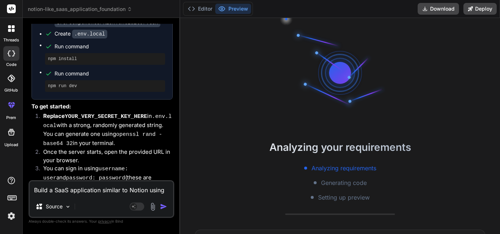
scroll to position [717, 0]
type textarea "x"
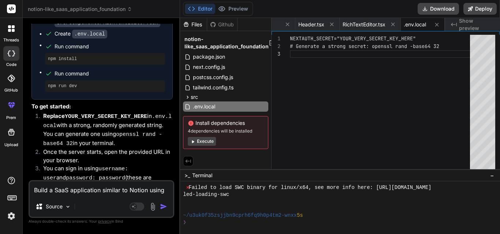
scroll to position [890, 0]
click at [201, 149] on div "Install dependencies 4 dependencies will be installed Execute" at bounding box center [225, 132] width 85 height 33
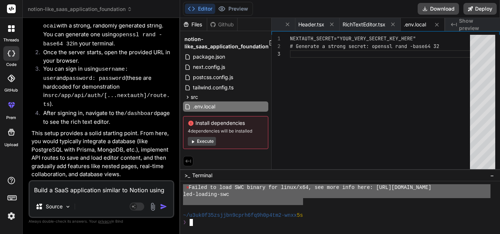
drag, startPoint x: 187, startPoint y: 208, endPoint x: 304, endPoint y: 201, distance: 116.6
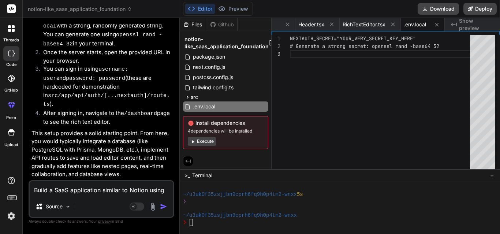
click at [129, 188] on textarea "Build a SaaS application similar to Notion using React and Next.js with real-ti…" at bounding box center [102, 188] width 144 height 15
paste textarea "Build a SaaS application similar to Notion using React and Next.js with real-ti…"
type textarea "x"
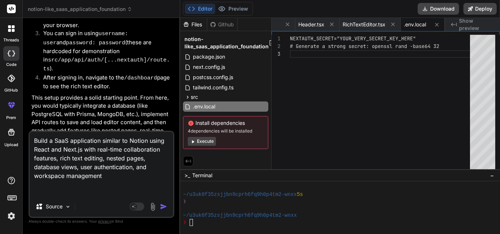
type textarea "Build a SaaS application similar to Notion using React and Next.js with real-ti…"
click at [161, 203] on img "button" at bounding box center [163, 206] width 7 height 7
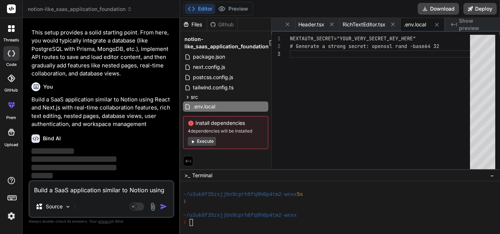
scroll to position [796, 0]
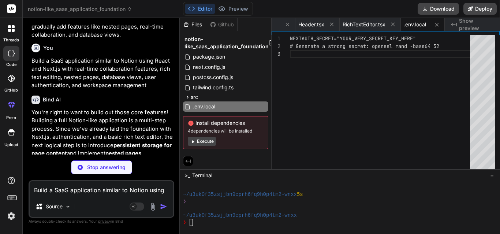
type textarea "x"
type textarea ""typescript": "^5" } }"
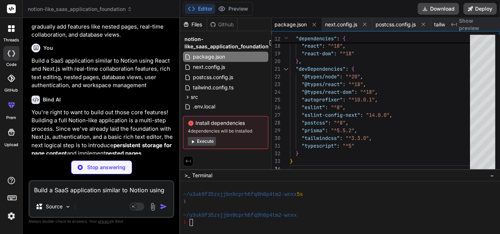
type textarea "x"
type textarea "}, }; module.exports = nextConfig;"
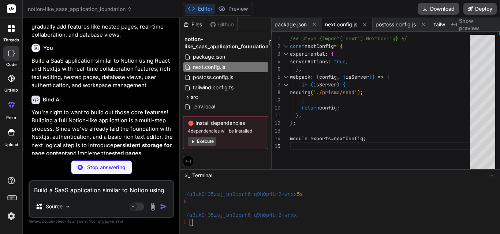
type textarea "x"
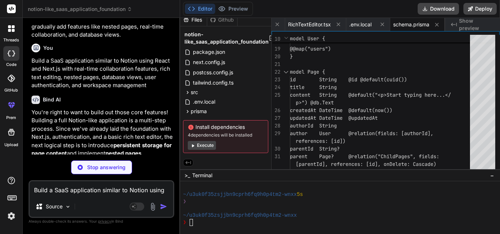
type textarea "x"
type textarea "}) .finally(async () => { await prisma.$disconnect(); });"
type textarea "x"
type textarea "const prisma = globalThis.prisma ?? prismaClientSingleton(); export default pri…"
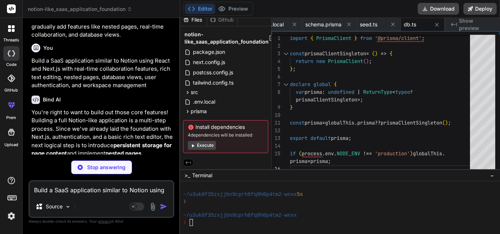
type textarea "x"
type textarea "}, secret: process.env.NEXTAUTH_SECRET, }; const handler = NextAuth(authOptions…"
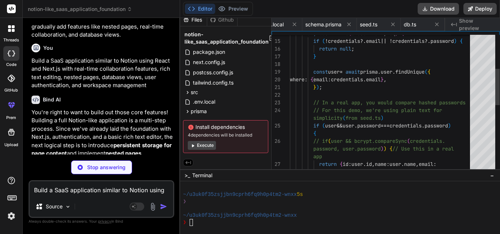
scroll to position [0, 429]
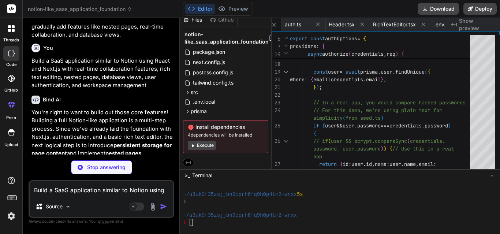
type textarea "x"
type textarea "return NextResponse.json(newPage, { status: 201 }); } catch (error) { console.e…"
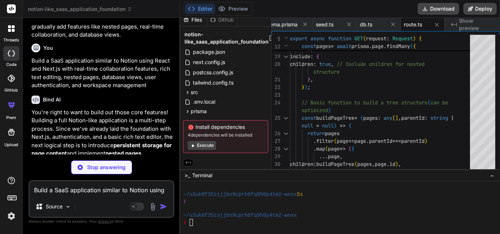
type textarea "x"
type textarea "return NextResponse.json({ message: 'Failed to delete page' }, { status: 500 })…"
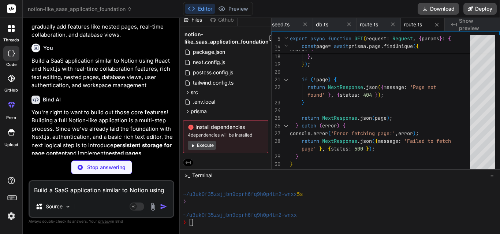
type textarea "x"
type textarea "> Create Your First Page </button> </div> )} </div> </div> ); }"
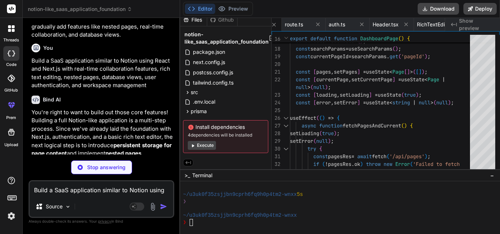
type textarea "x"
type textarea "DashboardPage return <DashboardPage />; }"
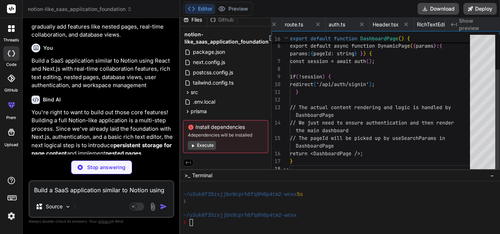
scroll to position [0, 788]
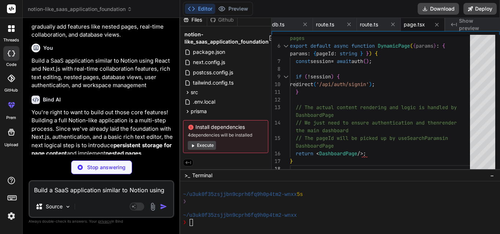
type textarea "x"
type textarea "export default Sidebar;"
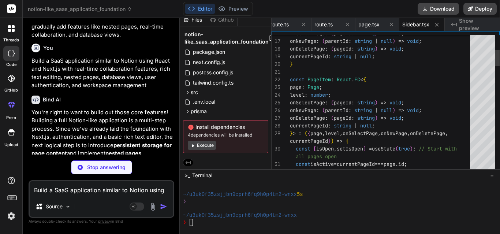
scroll to position [0, 838]
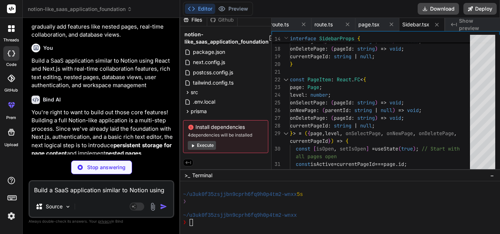
type textarea "x"
type textarea "</div> <EditorContent editor={editor} className="p-4" /> </div> ); }; export de…"
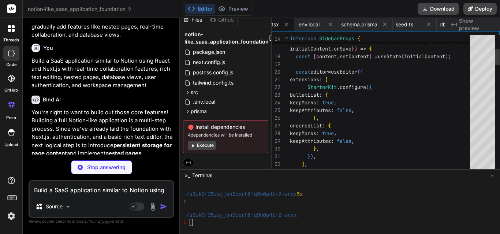
type textarea "x"
type textarea "NEXTAUTH_SECRET="YOUR_VERY_SECRET_KEY_HERE" # Generate a strong secret: openssl…"
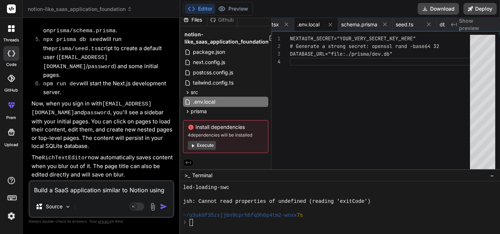
scroll to position [1614, 0]
click at [210, 141] on button "Execute" at bounding box center [202, 145] width 28 height 9
type textarea "x"
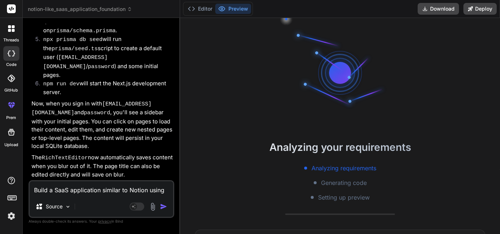
scroll to position [1607, 0]
click at [206, 8] on button "Editor" at bounding box center [200, 9] width 30 height 10
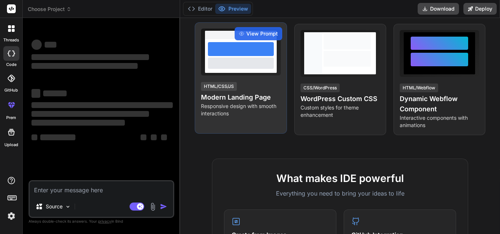
scroll to position [146, 0]
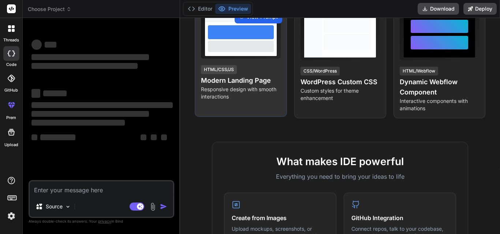
click at [257, 21] on span "View Prompt" at bounding box center [261, 16] width 31 height 7
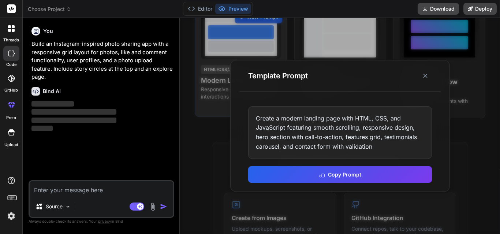
type textarea "x"
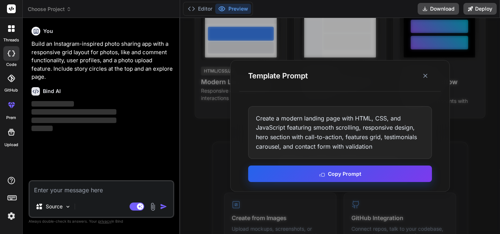
click at [371, 175] on button "Copy Prompt" at bounding box center [340, 173] width 184 height 16
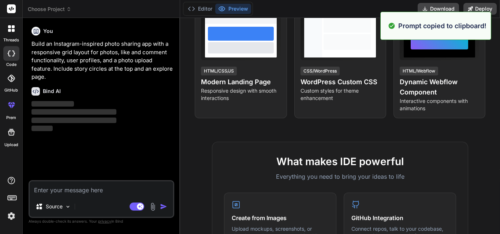
click at [122, 185] on textarea at bounding box center [102, 188] width 144 height 15
paste textarea "Create a modern landing page with HTML, CSS, and JavaScript featuring smooth sc…"
type textarea "Create a modern landing page with HTML, CSS, and JavaScript featuring smooth sc…"
type textarea "x"
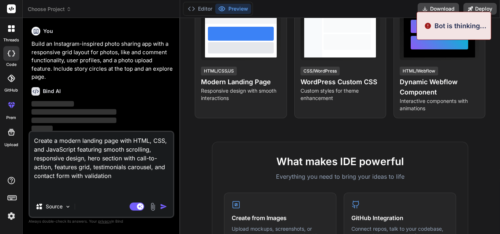
type textarea "Create a modern landing page with HTML, CSS, and JavaScript featuring smooth sc…"
click at [162, 204] on img "button" at bounding box center [163, 206] width 7 height 7
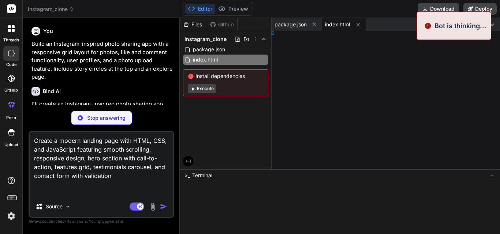
type textarea "x"
type textarea "<script src="app.js"></script> </body> </html>"
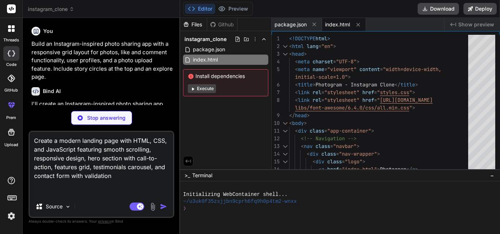
drag, startPoint x: 115, startPoint y: 187, endPoint x: 0, endPoint y: 125, distance: 130.7
click at [0, 125] on div "threads code GitHub prem Upload instagram_clone Created with Pixso. Bind AI Web…" at bounding box center [250, 117] width 500 height 234
type textarea "x"
type textarea "photo-1539571696357-5a69c17a67c6?w=200&h=200&fit=crop&q=80" alt="profile" class…"
type textarea "x"
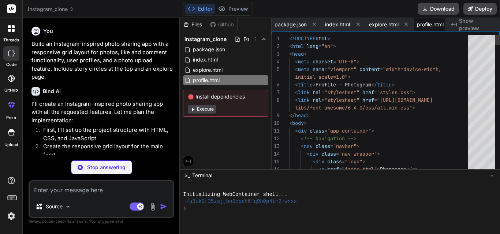
scroll to position [0, 35]
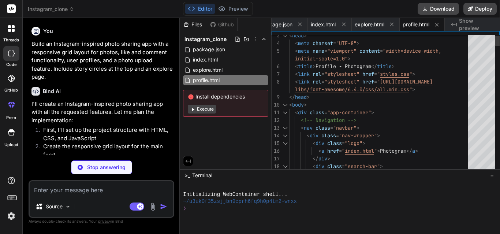
type textarea "x"
type textarea "}"
type textarea "x"
type textarea "}, 800); } } lastTap = currentTime; }); }); });"
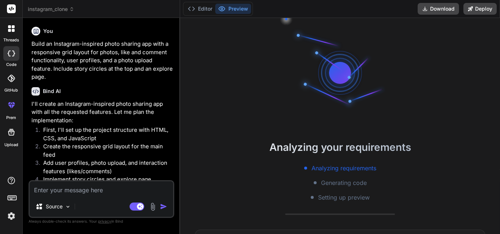
scroll to position [21, 0]
type textarea "x"
click at [201, 9] on button "Editor" at bounding box center [200, 9] width 30 height 10
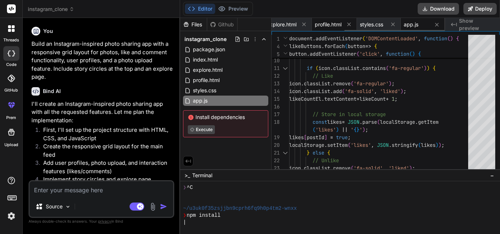
click at [332, 24] on span "profile.html" at bounding box center [328, 24] width 27 height 7
type textarea "photo-1539571696357-5a69c17a67c6?w=200&h=200&fit=crop&q=80" alt="profile" class…"
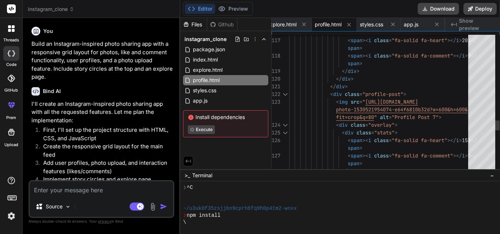
scroll to position [70, 0]
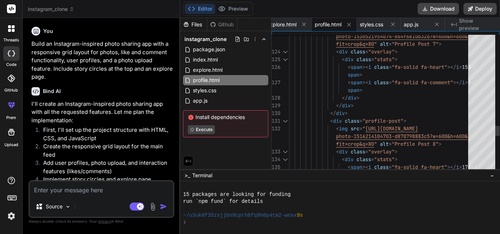
type textarea "x"
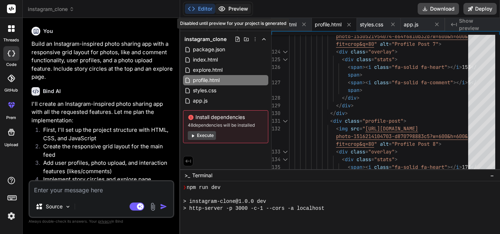
scroll to position [174, 0]
click at [248, 7] on button "Preview" at bounding box center [233, 9] width 36 height 10
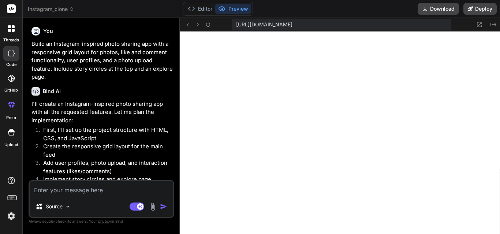
scroll to position [438, 0]
click at [476, 25] on icon at bounding box center [479, 25] width 6 height 6
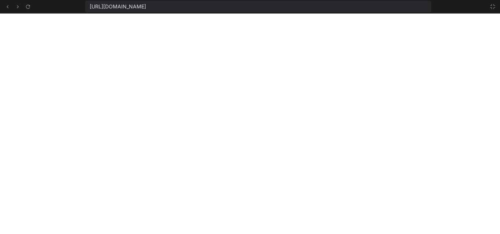
scroll to position [480, 0]
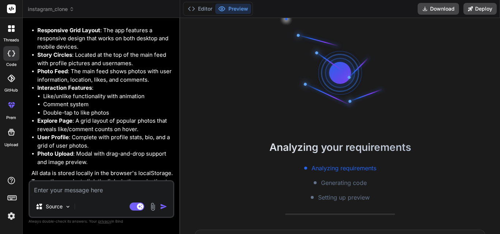
scroll to position [405, 0]
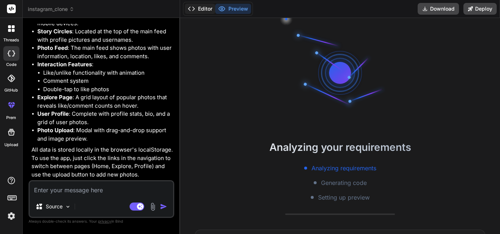
click at [205, 7] on button "Editor" at bounding box center [200, 9] width 30 height 10
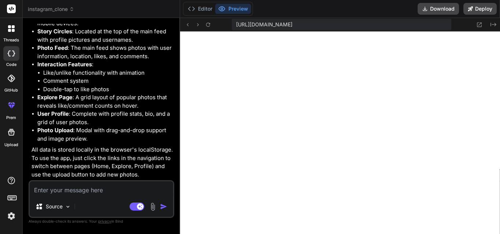
scroll to position [369, 0]
click at [203, 5] on button "Editor" at bounding box center [200, 9] width 30 height 10
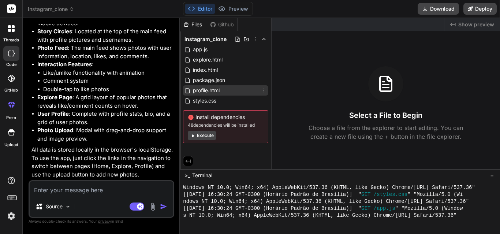
scroll to position [0, 0]
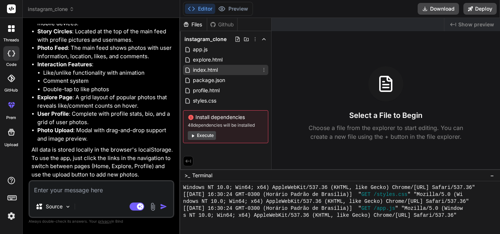
click at [224, 72] on div "index.html" at bounding box center [225, 70] width 85 height 10
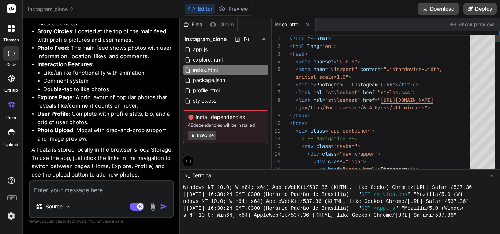
type textarea "x"
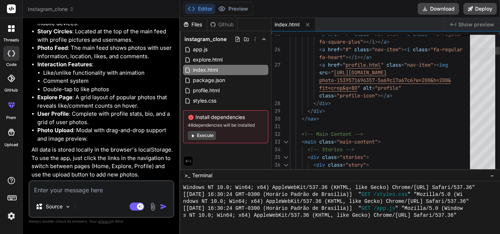
click at [490, 54] on div at bounding box center [482, 54] width 25 height 13
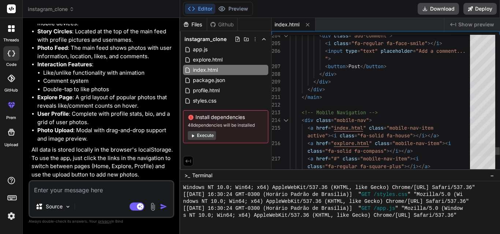
click at [481, 155] on div at bounding box center [482, 150] width 25 height 13
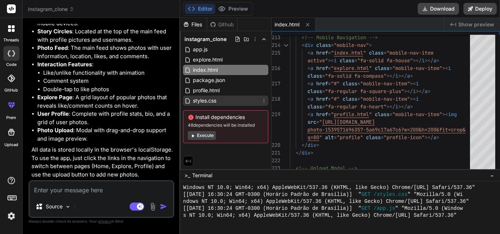
click at [238, 105] on div "styles.css" at bounding box center [225, 101] width 85 height 10
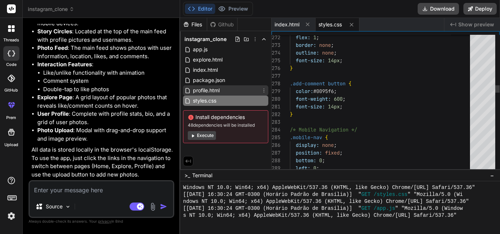
click at [231, 96] on div "profile.html" at bounding box center [225, 90] width 85 height 10
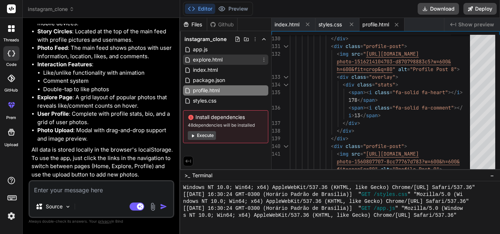
click at [220, 58] on div "explore.html" at bounding box center [225, 60] width 85 height 10
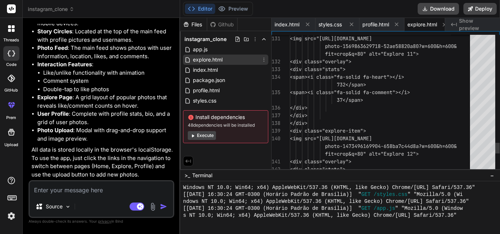
scroll to position [0, 26]
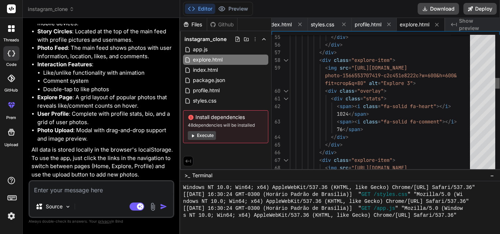
click at [500, 83] on div at bounding box center [497, 104] width 4 height 138
click at [438, 25] on icon at bounding box center [437, 25] width 6 height 6
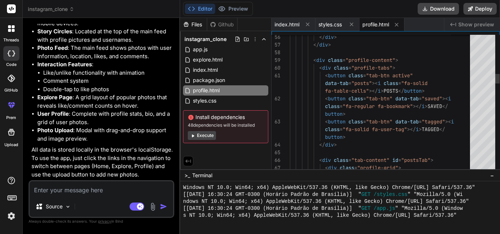
scroll to position [0, 0]
click at [400, 26] on icon at bounding box center [397, 25] width 6 height 6
type textarea "}"
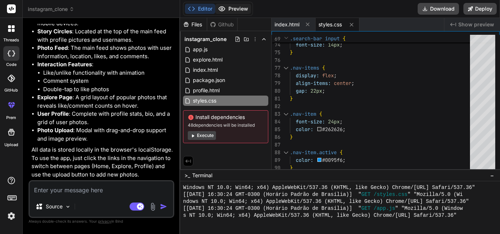
click at [226, 7] on icon at bounding box center [221, 8] width 7 height 7
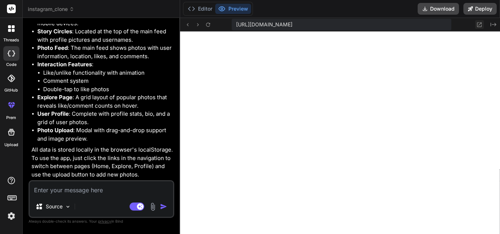
click at [477, 25] on icon at bounding box center [479, 25] width 6 height 6
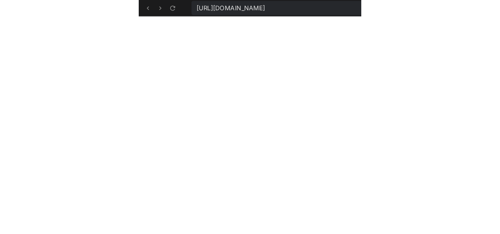
scroll to position [960, 0]
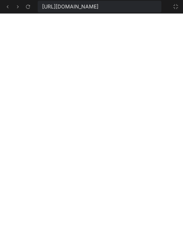
type textarea "x"
type textarea "}"
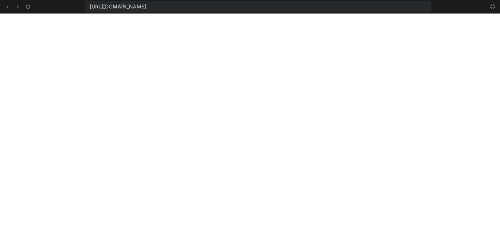
type textarea "x"
click at [495, 5] on button at bounding box center [492, 6] width 9 height 9
